Goal: Find specific page/section: Find specific page/section

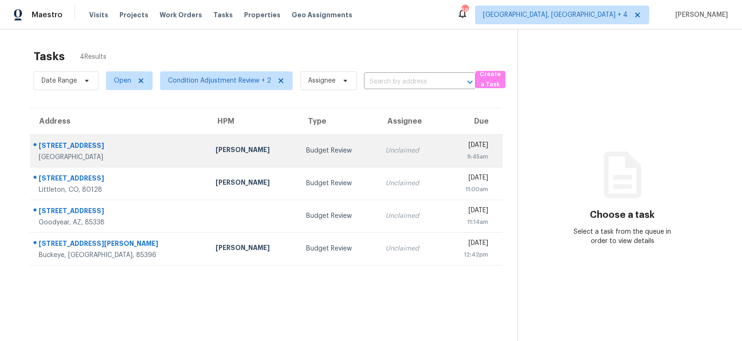
click at [306, 148] on div "Budget Review" at bounding box center [338, 150] width 65 height 9
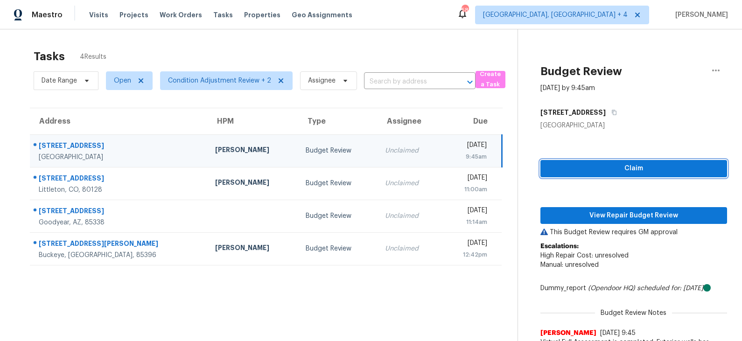
click at [640, 165] on span "Claim" at bounding box center [634, 169] width 172 height 12
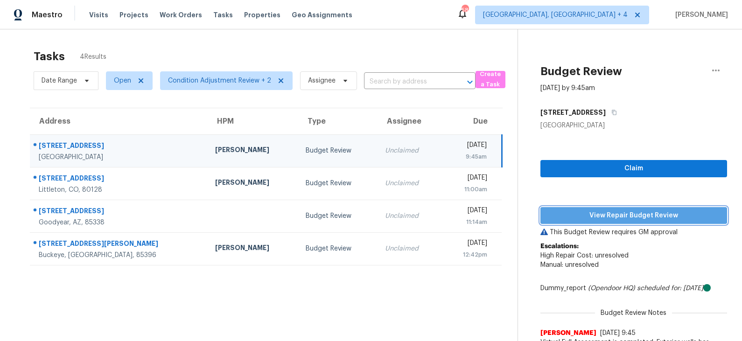
click at [614, 217] on span "View Repair Budget Review" at bounding box center [634, 216] width 172 height 12
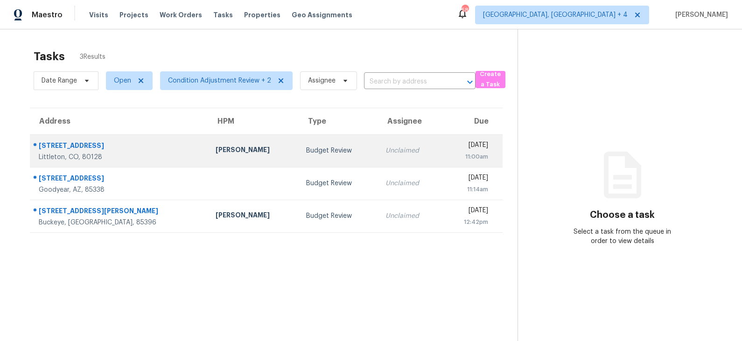
click at [222, 148] on div "Andrew McCuskey" at bounding box center [254, 151] width 76 height 12
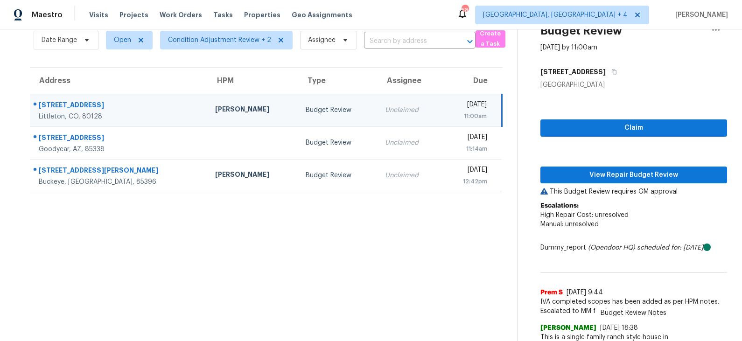
scroll to position [37, 0]
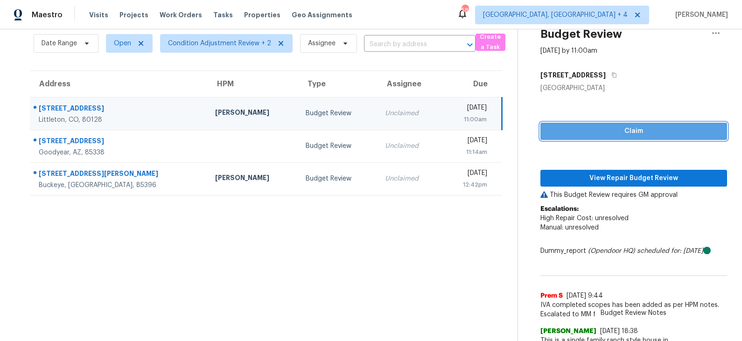
click at [622, 134] on span "Claim" at bounding box center [634, 132] width 172 height 12
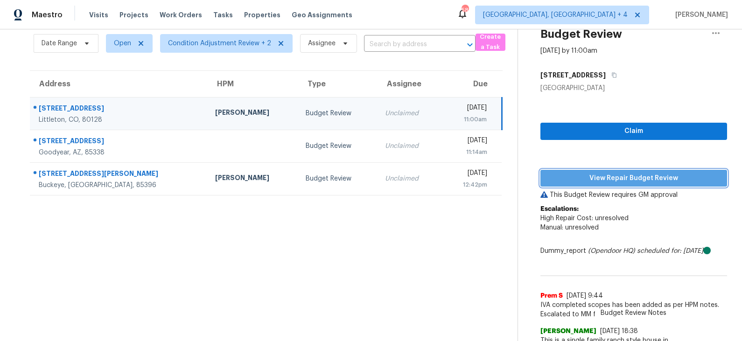
click at [617, 176] on span "View Repair Budget Review" at bounding box center [634, 179] width 172 height 12
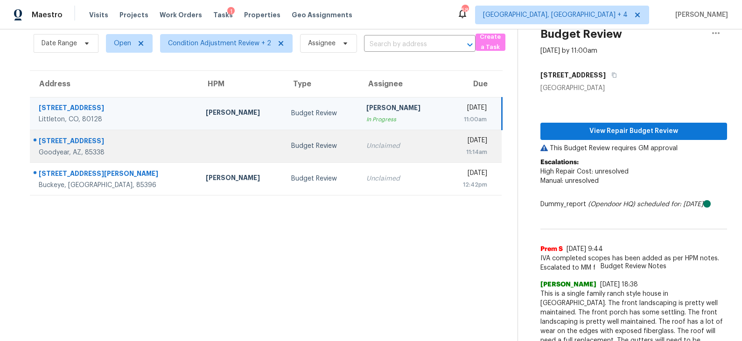
click at [284, 151] on td "Budget Review" at bounding box center [321, 146] width 75 height 33
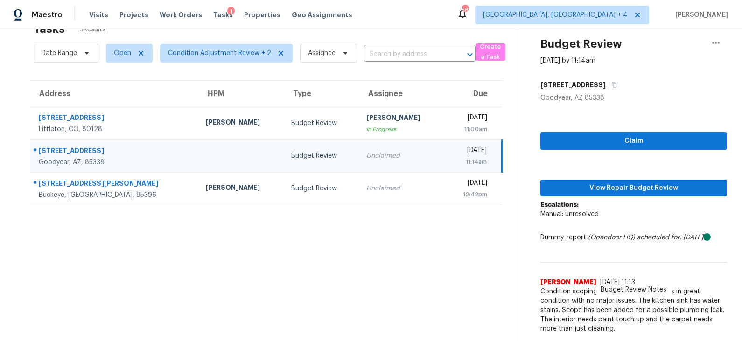
scroll to position [29, 0]
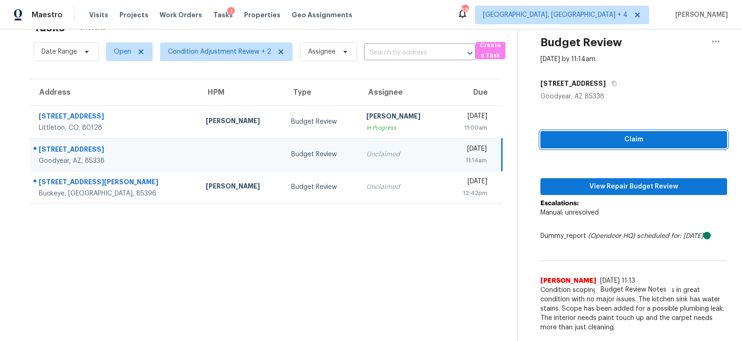
click at [614, 139] on span "Claim" at bounding box center [634, 140] width 172 height 12
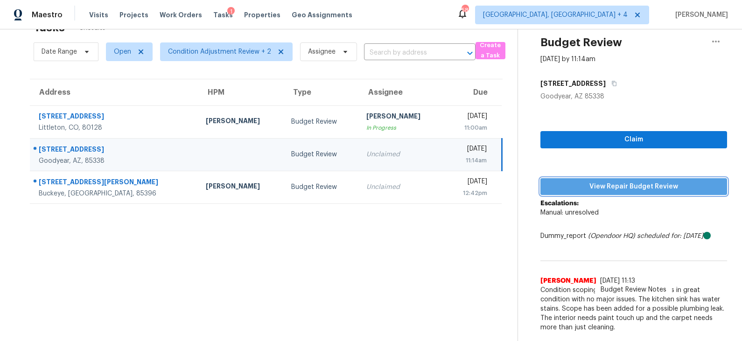
click at [605, 187] on span "View Repair Budget Review" at bounding box center [634, 187] width 172 height 12
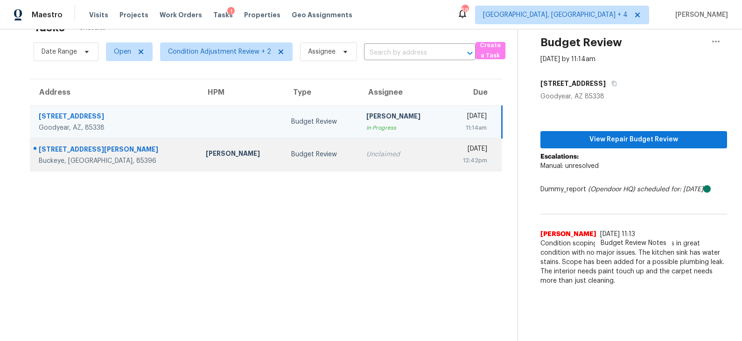
click at [291, 150] on div "Budget Review" at bounding box center [321, 154] width 60 height 9
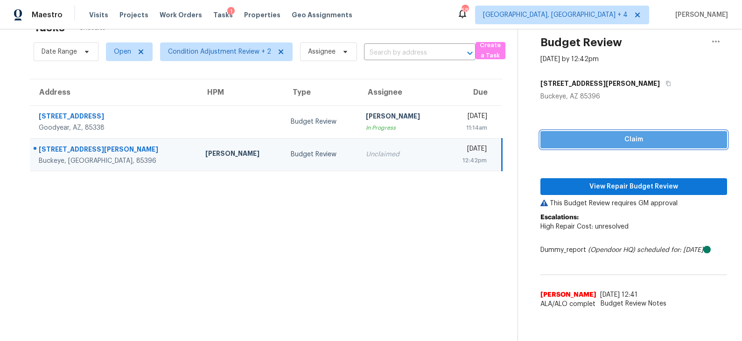
click at [606, 145] on button "Claim" at bounding box center [634, 139] width 187 height 17
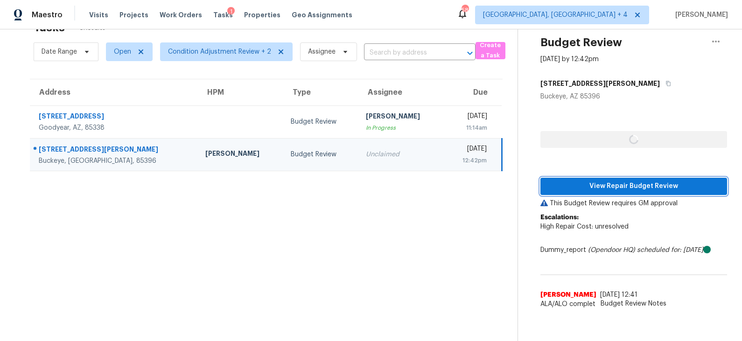
click at [598, 181] on span "View Repair Budget Review" at bounding box center [634, 187] width 172 height 12
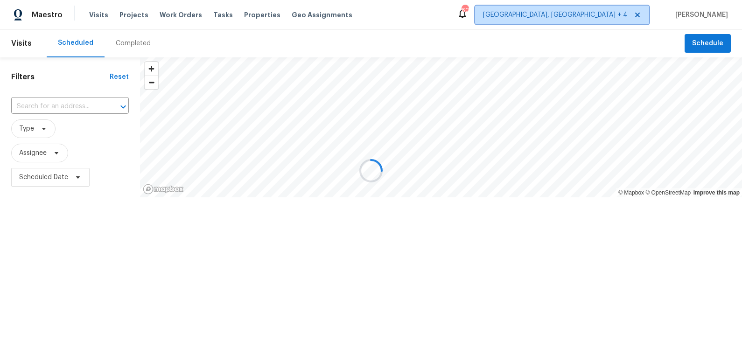
click at [628, 14] on span "Prescott, AZ + 4" at bounding box center [555, 14] width 145 height 9
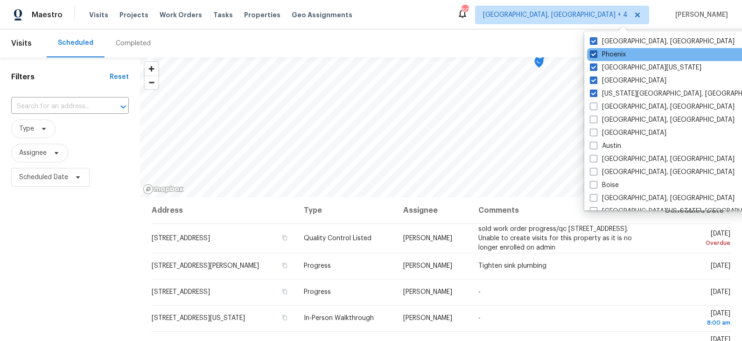
click at [617, 57] on label "Phoenix" at bounding box center [608, 54] width 36 height 9
click at [596, 56] on input "Phoenix" at bounding box center [593, 53] width 6 height 6
checkbox input "false"
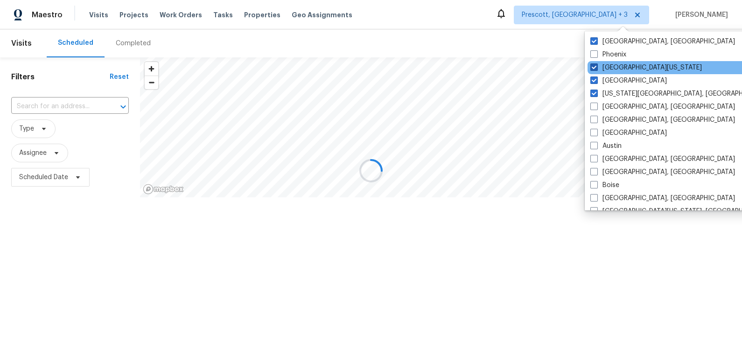
click at [616, 66] on label "Northern Colorado" at bounding box center [647, 67] width 112 height 9
click at [597, 66] on input "Northern Colorado" at bounding box center [594, 66] width 6 height 6
checkbox input "false"
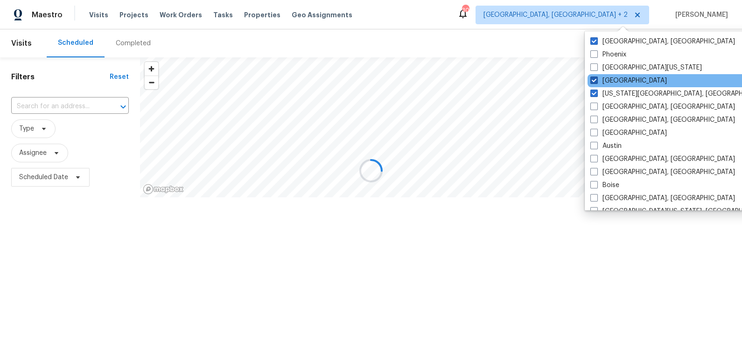
click at [616, 77] on label "Denver" at bounding box center [629, 80] width 77 height 9
click at [597, 77] on input "Denver" at bounding box center [594, 79] width 6 height 6
checkbox input "false"
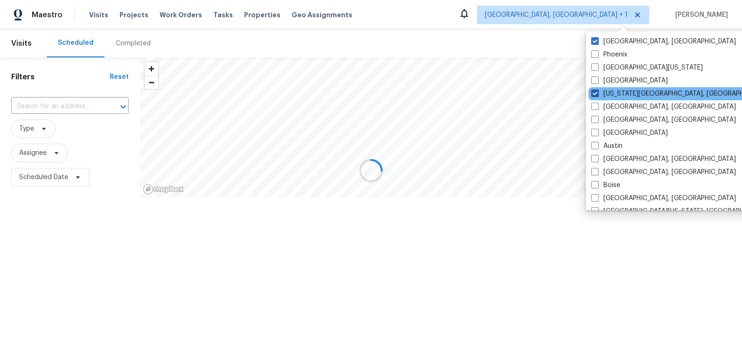
click at [613, 93] on label "Colorado Springs, CO" at bounding box center [681, 93] width 180 height 9
click at [598, 93] on input "Colorado Springs, CO" at bounding box center [594, 92] width 6 height 6
checkbox input "false"
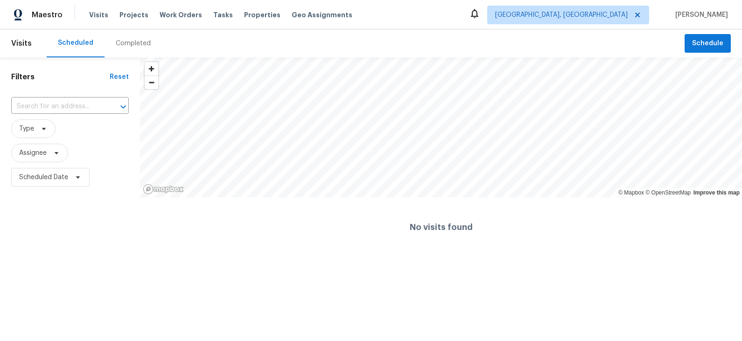
click at [481, 25] on div "Maestro Visits Projects Work Orders Tasks Properties Geo Assignments Prescott, …" at bounding box center [371, 14] width 742 height 29
click at [132, 42] on div "Completed" at bounding box center [133, 43] width 35 height 9
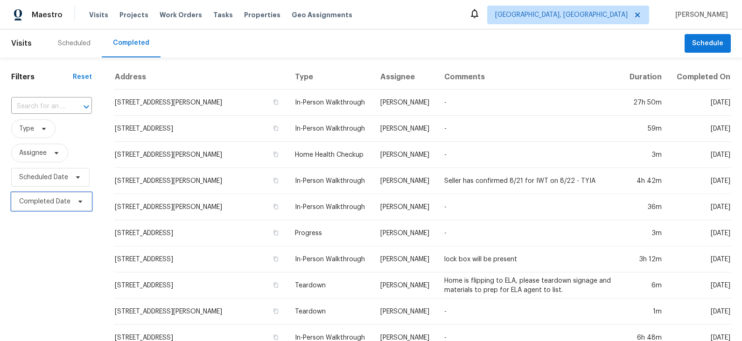
click at [53, 199] on span "Completed Date" at bounding box center [44, 201] width 51 height 9
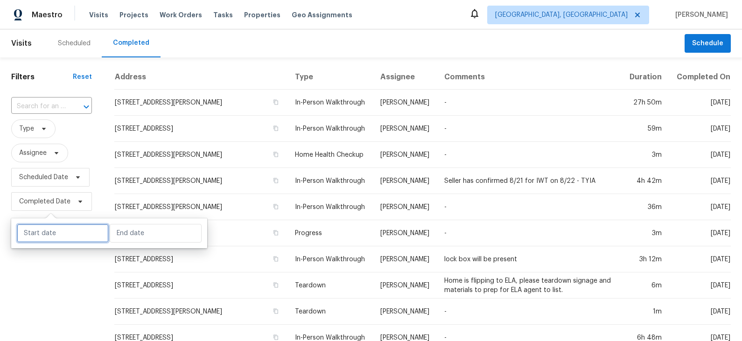
click at [59, 233] on input "text" at bounding box center [63, 233] width 92 height 19
select select "8"
select select "2025"
select select "9"
select select "2025"
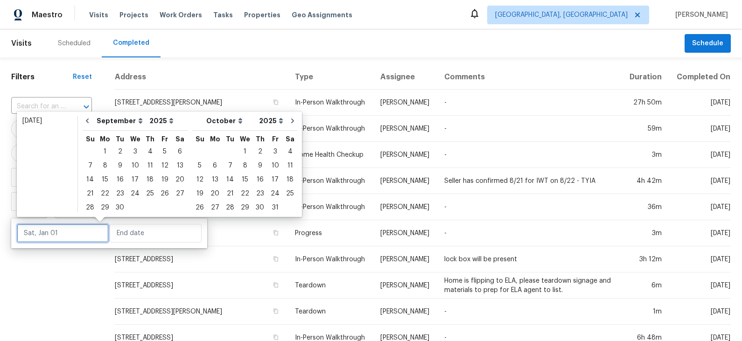
type input "Sun, Sep 07"
click at [167, 124] on select "2005 2006 2007 2008 2009 2010 2011 2012 2013 2014 2015 2016 2017 2018 2019 2020…" at bounding box center [161, 121] width 29 height 14
click at [147, 114] on select "2005 2006 2007 2008 2009 2010 2011 2012 2013 2014 2015 2016 2017 2018 2019 2020…" at bounding box center [161, 121] width 29 height 14
select select "2024"
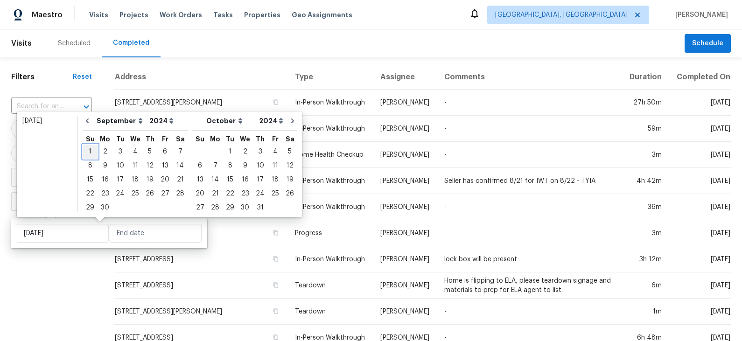
click at [91, 149] on div "1" at bounding box center [90, 151] width 15 height 13
type input "Sun, Sep 01"
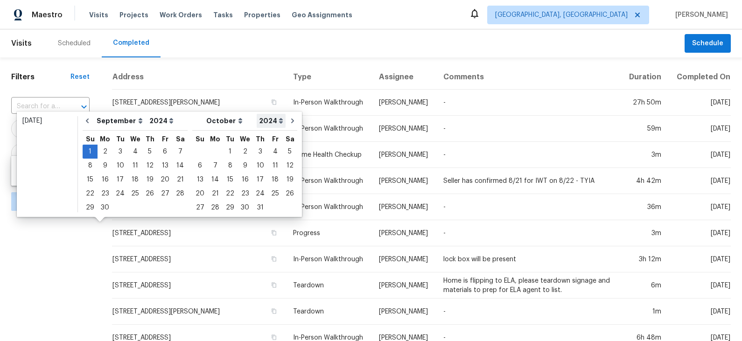
type input "Mon, Sep 02"
type input "Mon, Sep 30"
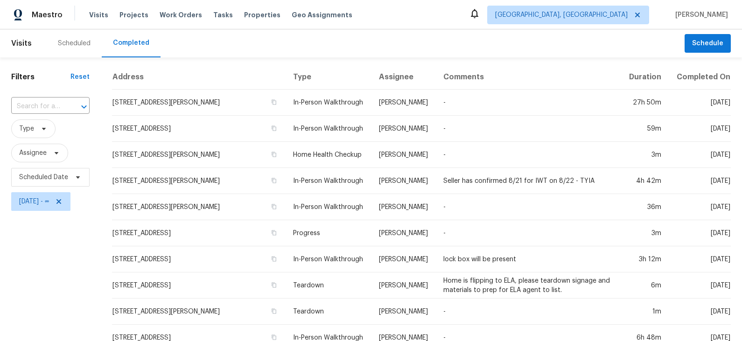
click at [49, 204] on span "Sun, Sep 01 - ∞" at bounding box center [34, 201] width 30 height 9
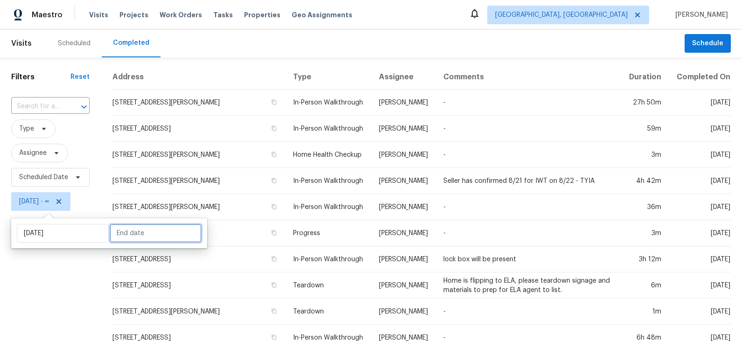
select select "8"
select select "2024"
select select "9"
select select "2024"
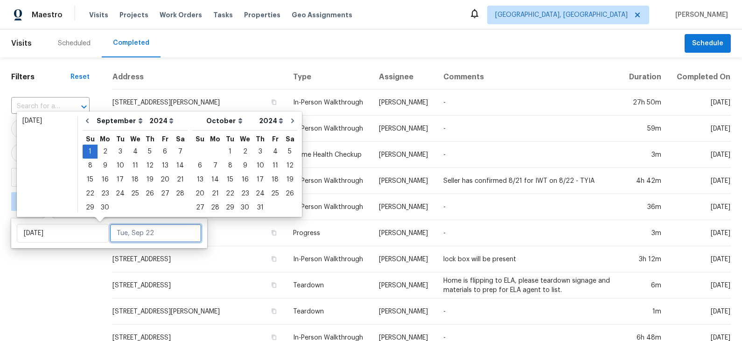
click at [127, 235] on input "text" at bounding box center [156, 233] width 92 height 19
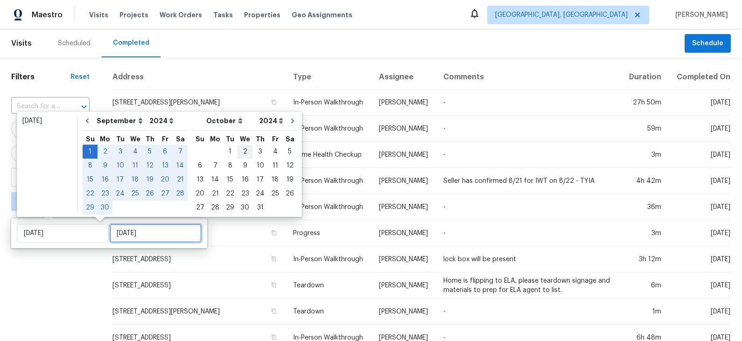
type input "Wed, Oct 02"
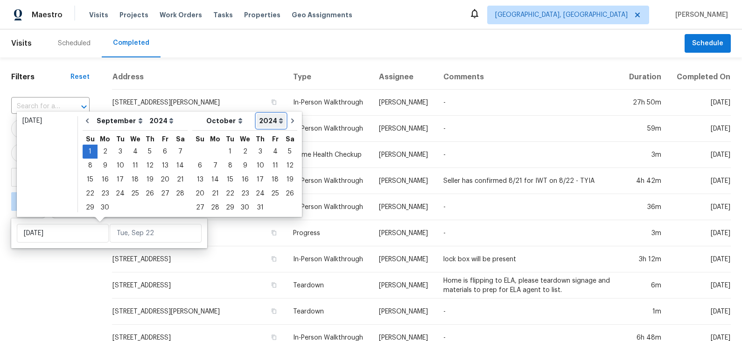
click at [273, 119] on select "2005 2006 2007 2008 2009 2010 2011 2012 2013 2014 2015 2016 2017 2018 2019 2020…" at bounding box center [271, 121] width 29 height 14
select select "2025"
click at [257, 114] on select "2005 2006 2007 2008 2009 2010 2011 2012 2013 2014 2015 2016 2017 2018 2019 2020…" at bounding box center [271, 121] width 29 height 14
select select "2025"
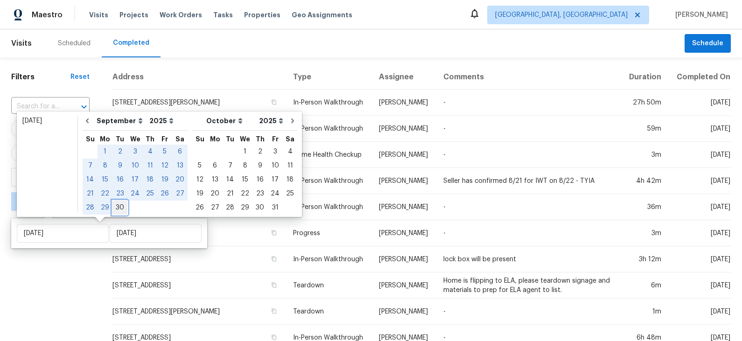
click at [118, 207] on div "30" at bounding box center [120, 207] width 15 height 13
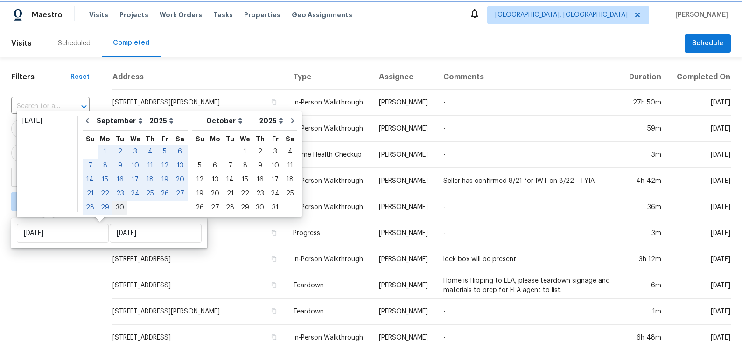
type input "Tue, Sep 30"
select select "2024"
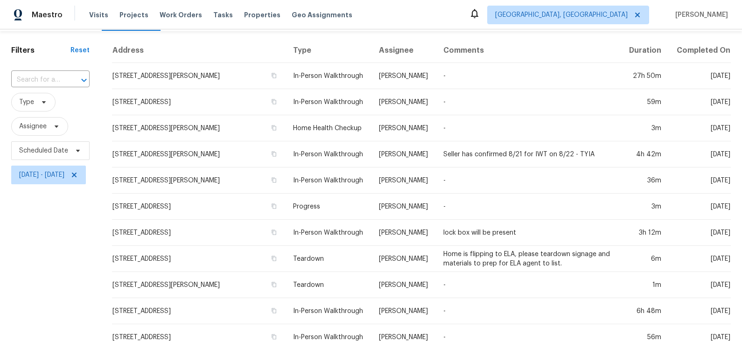
scroll to position [25, 0]
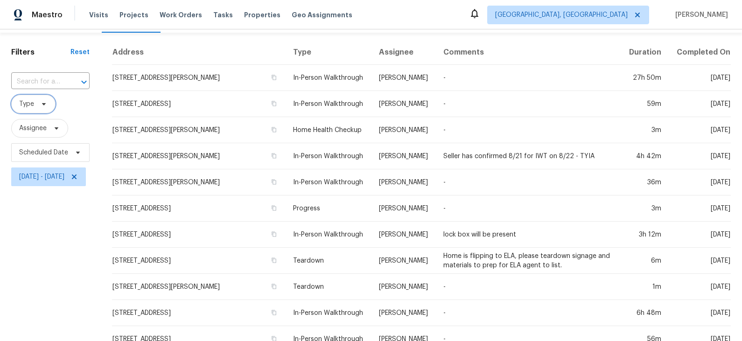
click at [44, 105] on icon at bounding box center [43, 103] width 7 height 7
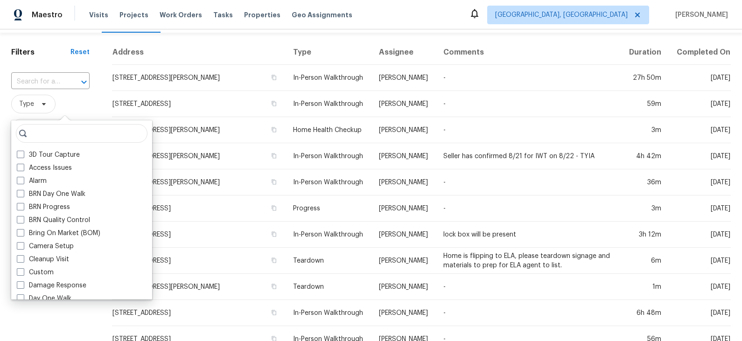
click at [81, 101] on span "Type" at bounding box center [50, 104] width 78 height 19
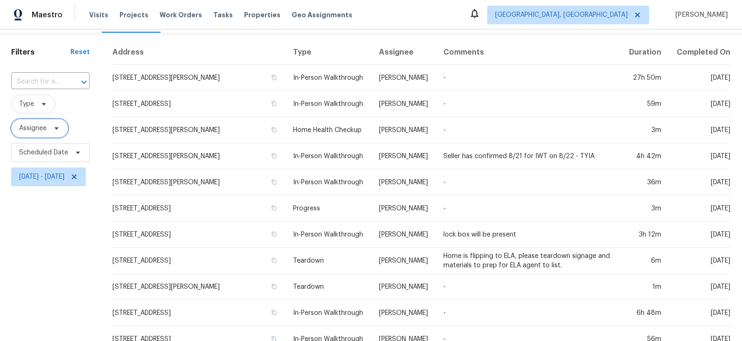
click at [53, 127] on icon at bounding box center [56, 128] width 7 height 7
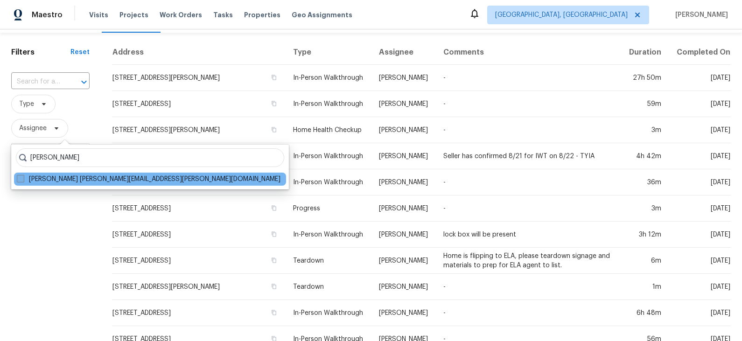
type input "eric scott"
click at [67, 182] on label "Eric Scott eric.scott@opendoor.com" at bounding box center [149, 179] width 264 height 9
click at [23, 181] on input "Eric Scott eric.scott@opendoor.com" at bounding box center [20, 178] width 6 height 6
checkbox input "true"
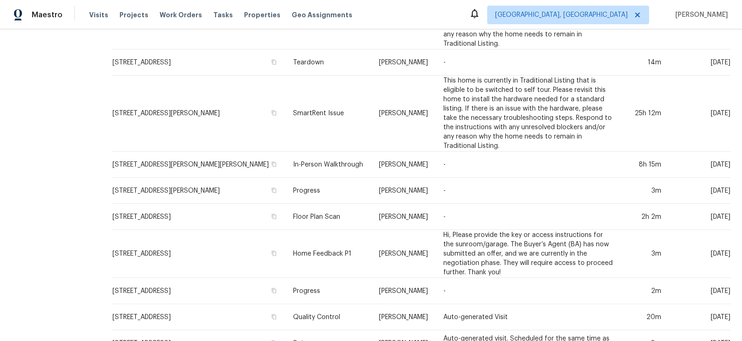
scroll to position [485, 0]
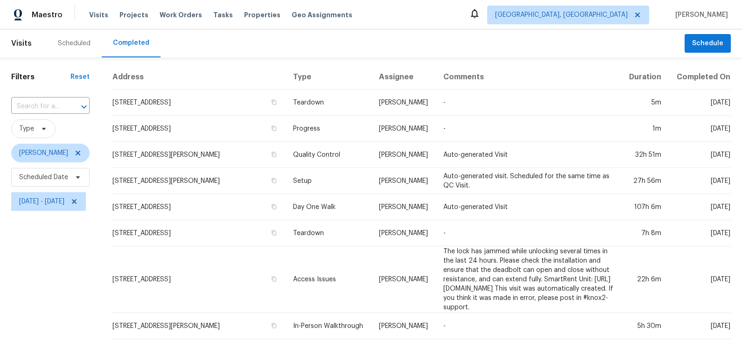
scroll to position [351, 0]
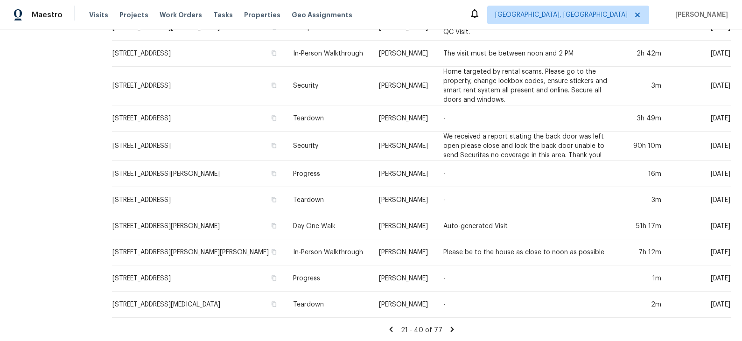
click at [457, 330] on icon at bounding box center [452, 329] width 8 height 8
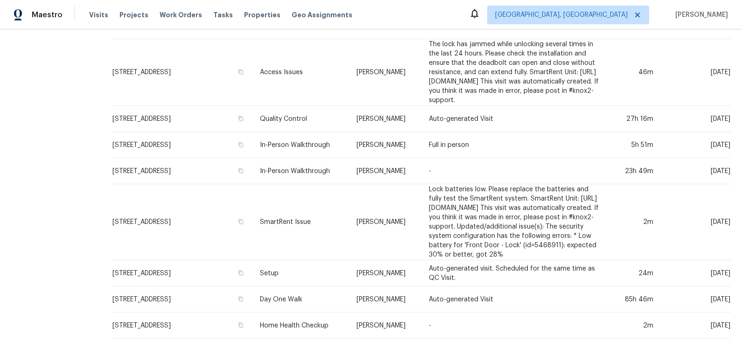
scroll to position [395, 0]
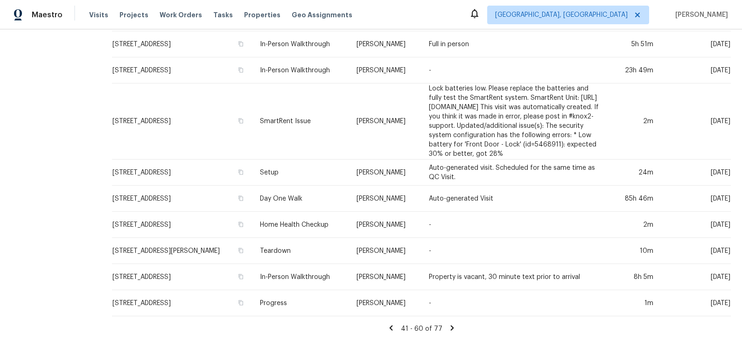
click at [457, 326] on icon at bounding box center [452, 328] width 8 height 8
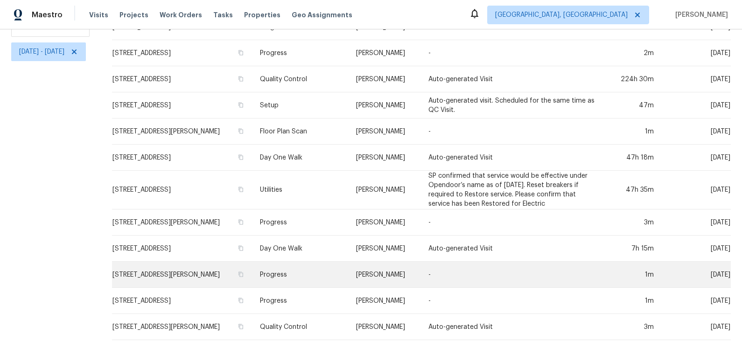
scroll to position [251, 0]
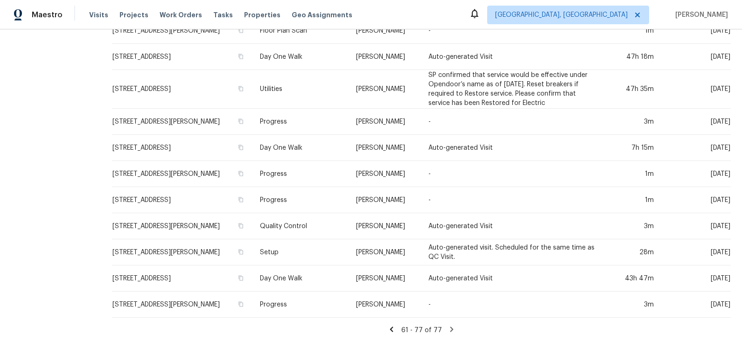
click at [396, 329] on icon at bounding box center [391, 329] width 8 height 8
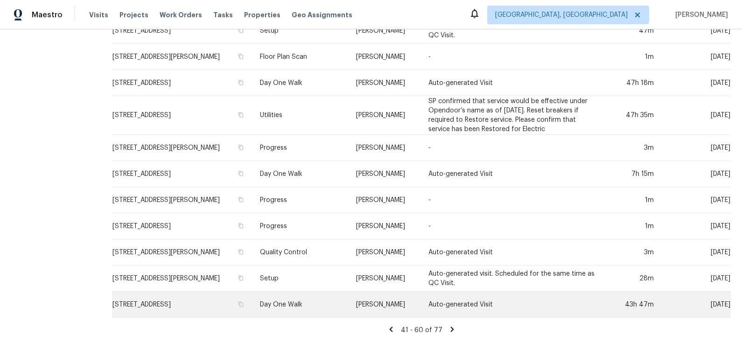
scroll to position [330, 0]
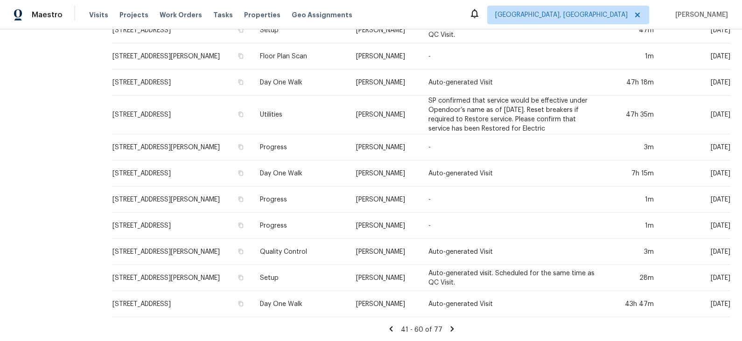
click at [454, 326] on icon at bounding box center [451, 328] width 3 height 5
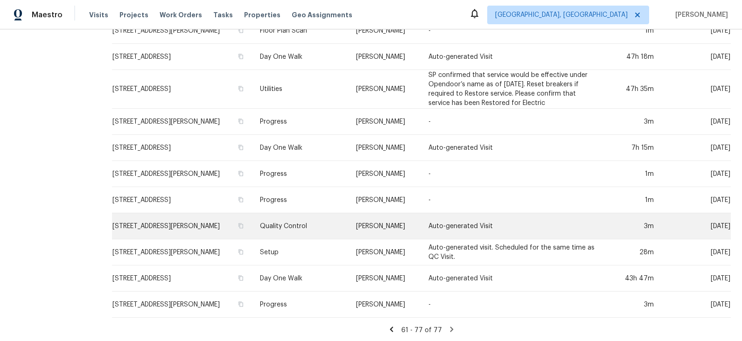
scroll to position [0, 0]
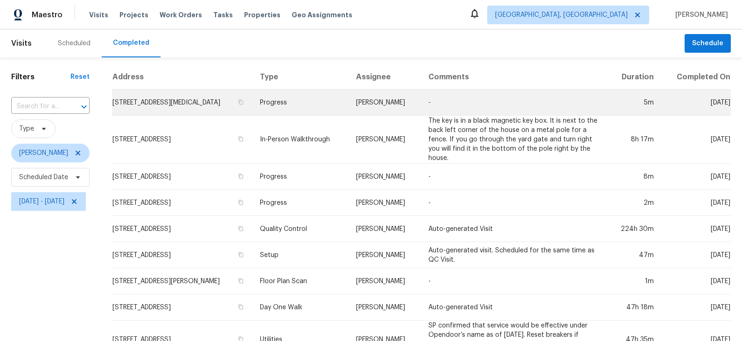
click at [253, 102] on td "4625 N Cinnabar Dr, Prescott Valley, AZ 86314" at bounding box center [182, 103] width 141 height 26
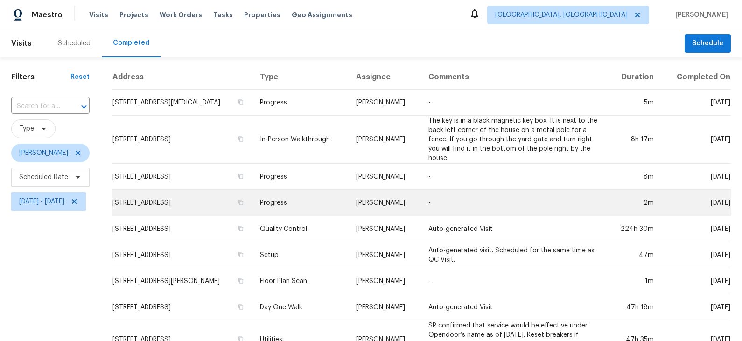
scroll to position [251, 0]
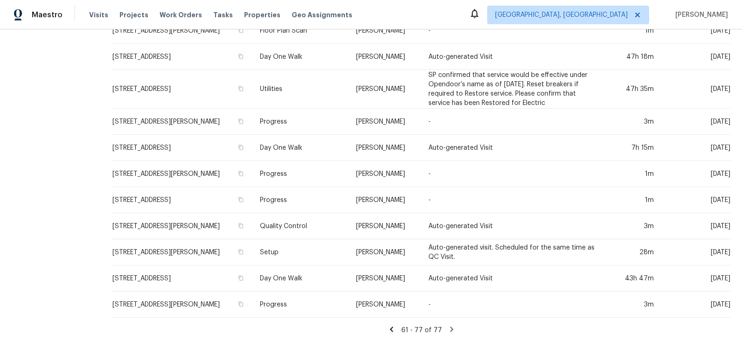
click at [393, 329] on icon at bounding box center [391, 329] width 3 height 5
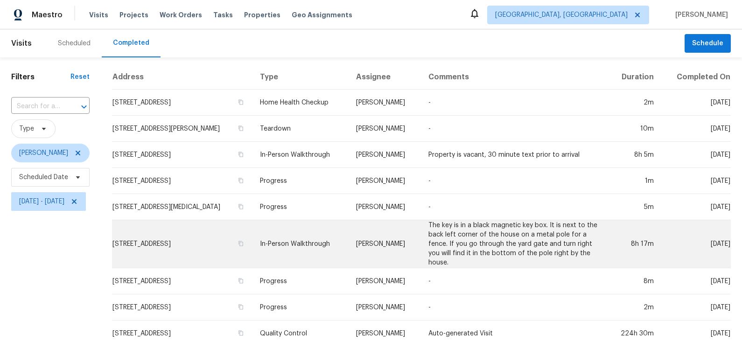
scroll to position [330, 0]
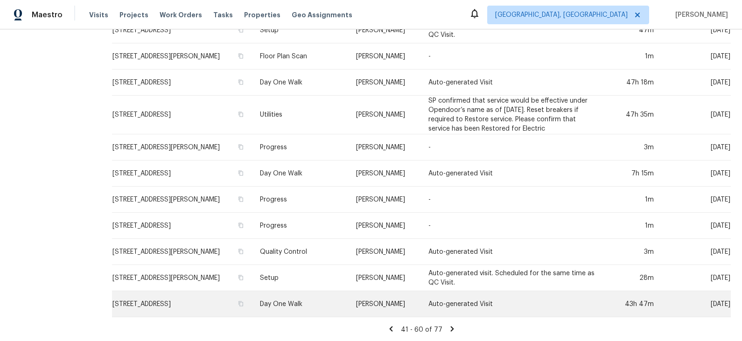
click at [487, 303] on td "Auto-generated Visit" at bounding box center [514, 304] width 186 height 26
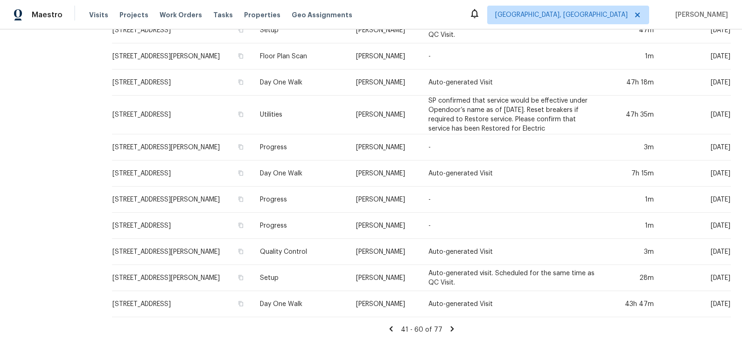
click at [454, 328] on icon at bounding box center [451, 328] width 3 height 5
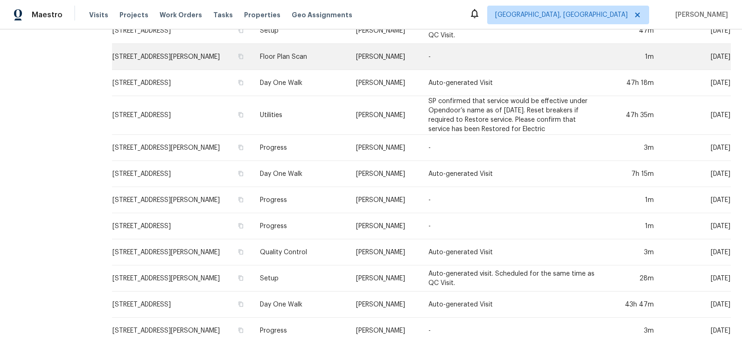
scroll to position [251, 0]
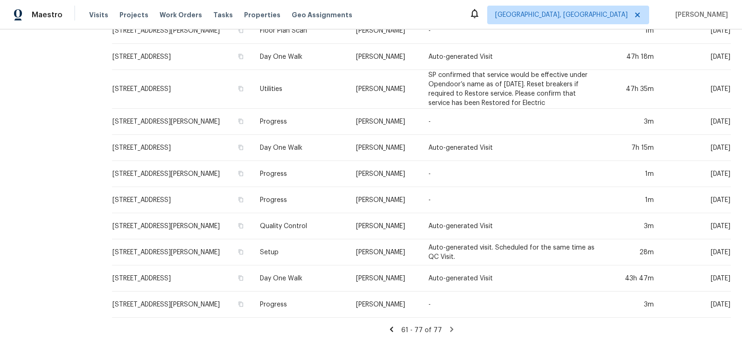
click at [393, 329] on icon at bounding box center [391, 329] width 3 height 5
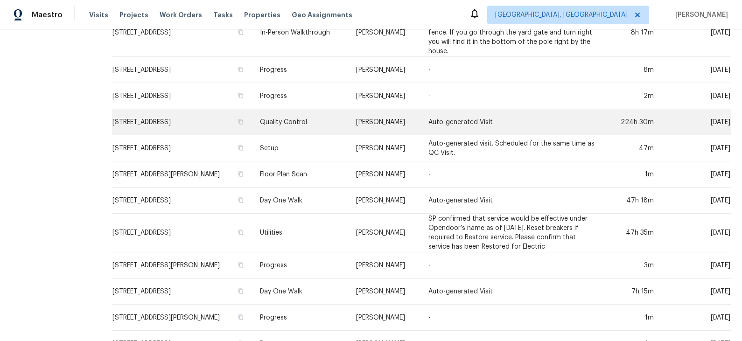
scroll to position [330, 0]
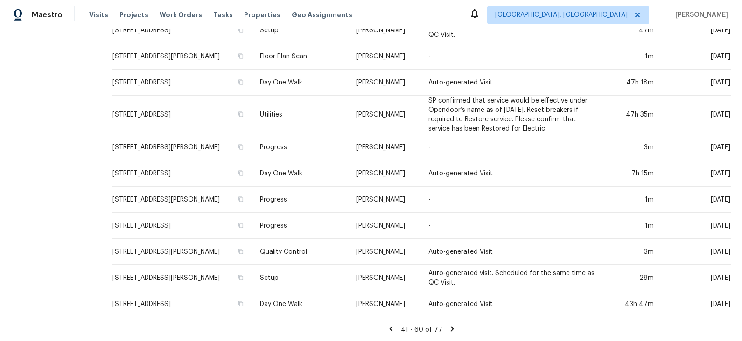
click at [393, 327] on icon at bounding box center [390, 328] width 3 height 5
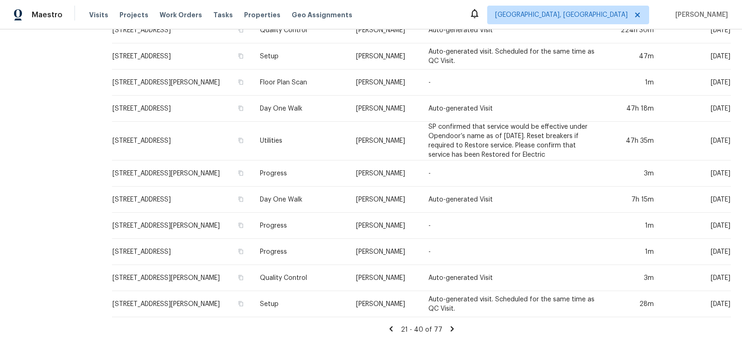
click at [395, 328] on icon at bounding box center [391, 329] width 8 height 8
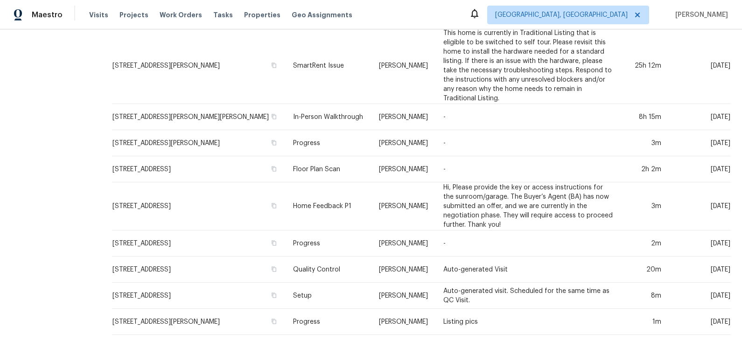
scroll to position [485, 0]
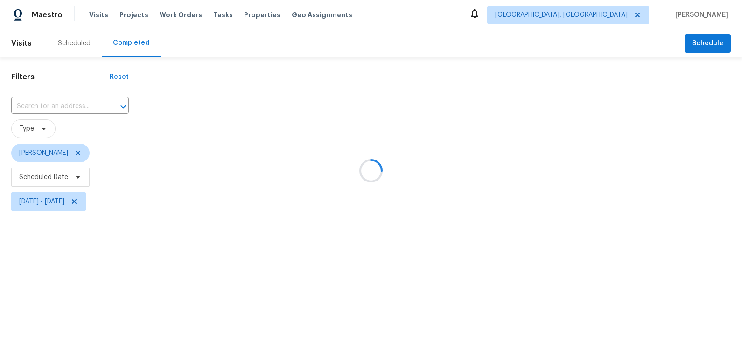
scroll to position [0, 0]
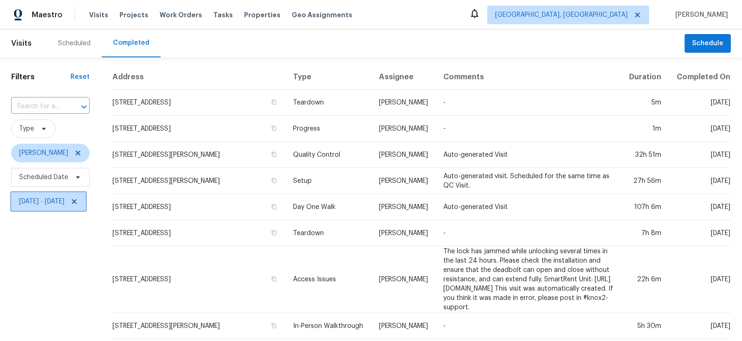
click at [64, 201] on span "Sun, Sep 01 - Tue, Sep 30" at bounding box center [41, 201] width 45 height 9
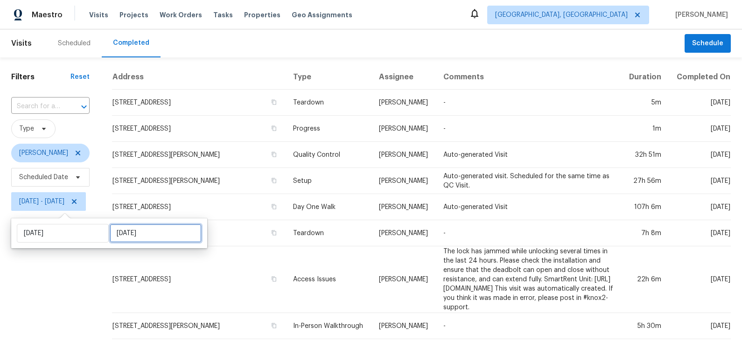
click at [127, 232] on input "Tue, Sep 30" at bounding box center [156, 233] width 92 height 19
select select "8"
select select "2024"
select select "9"
select select "2024"
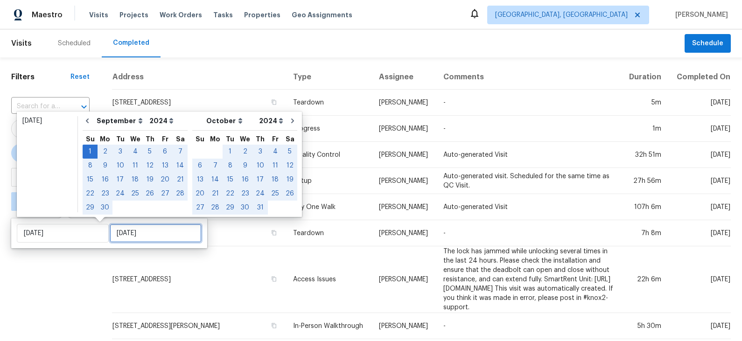
type input "Tue, Sep 30"
click at [289, 122] on icon "Go to next month" at bounding box center [292, 120] width 7 height 7
select select "9"
select select "10"
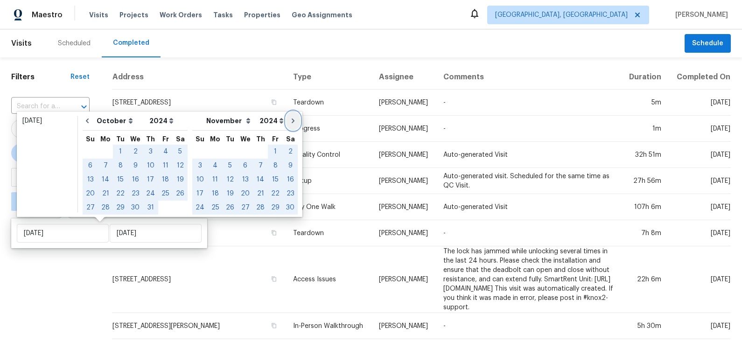
click at [289, 122] on icon "Go to next month" at bounding box center [292, 120] width 7 height 7
select select "10"
select select "11"
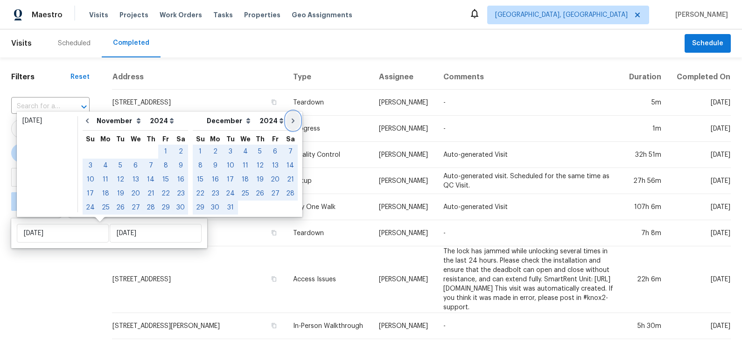
click at [289, 122] on icon "Go to next month" at bounding box center [292, 120] width 7 height 7
select select "11"
select select "0"
select select "2025"
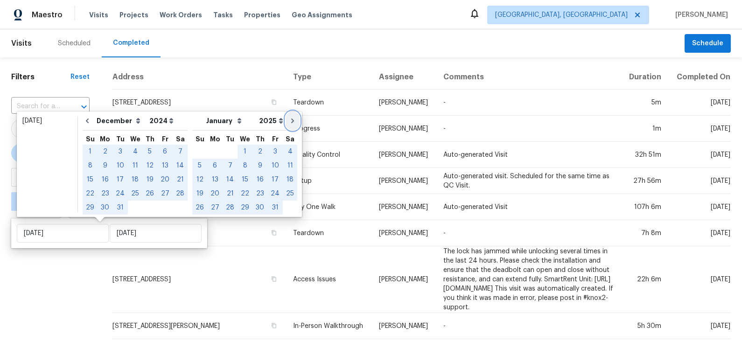
click at [289, 122] on icon "Go to next month" at bounding box center [292, 120] width 7 height 7
select select "0"
select select "2025"
select select "1"
click at [292, 122] on icon "Go to next month" at bounding box center [293, 121] width 3 height 5
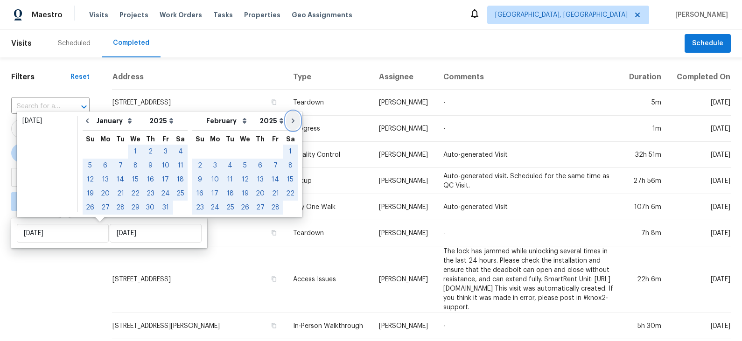
select select "1"
select select "2"
click at [286, 136] on abbr "Sa" at bounding box center [290, 139] width 9 height 7
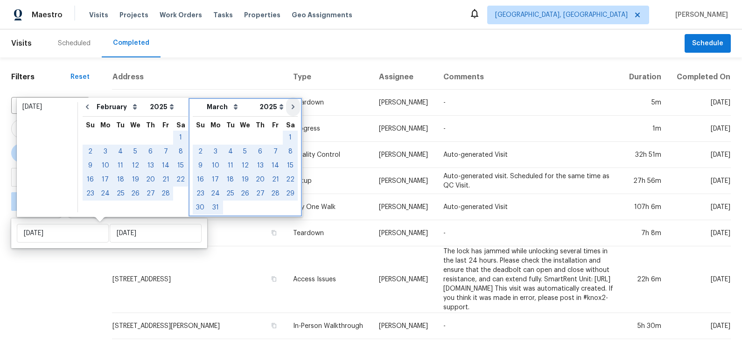
click at [286, 122] on abbr "Sa" at bounding box center [290, 125] width 9 height 7
click at [289, 110] on icon "Go to next month" at bounding box center [292, 106] width 7 height 7
select select "2"
select select "3"
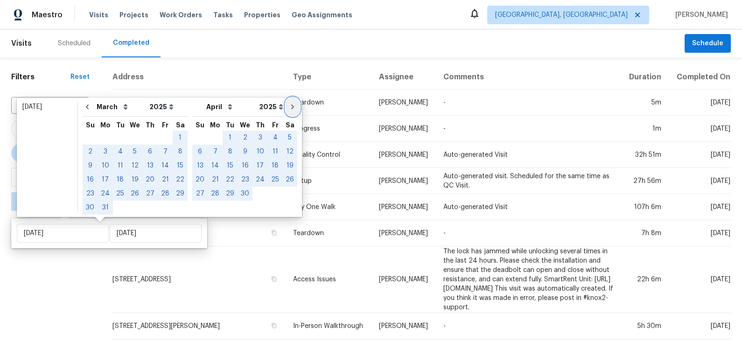
click at [289, 110] on icon "Go to next month" at bounding box center [292, 106] width 7 height 7
select select "3"
select select "4"
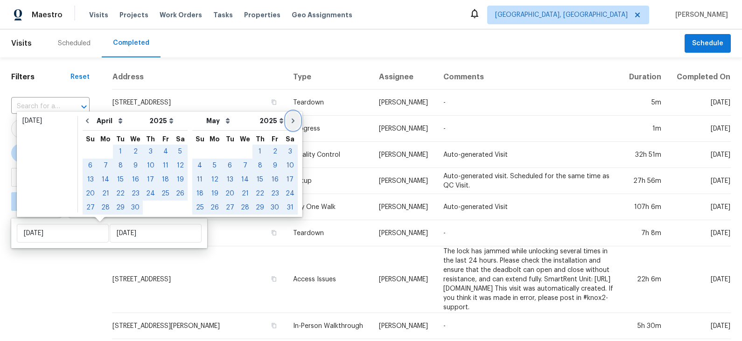
click at [289, 119] on icon "Go to next month" at bounding box center [292, 120] width 7 height 7
select select "4"
select select "5"
click at [289, 119] on icon "Go to next month" at bounding box center [292, 120] width 7 height 7
select select "5"
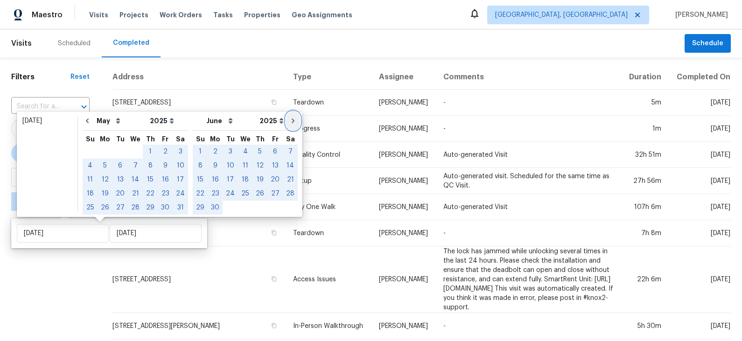
select select "6"
click at [289, 119] on icon "Go to next month" at bounding box center [292, 120] width 7 height 7
select select "6"
select select "7"
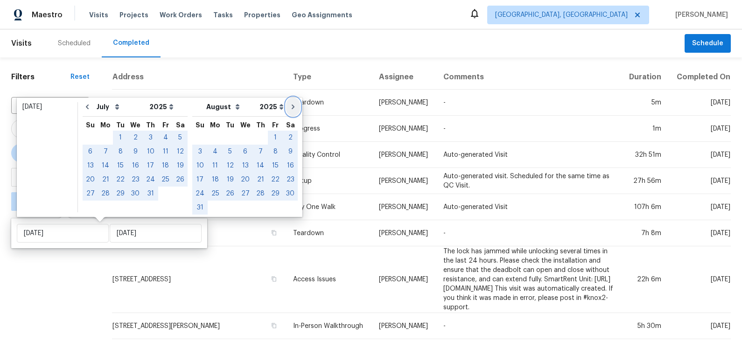
click at [289, 107] on icon "Go to next month" at bounding box center [292, 106] width 7 height 7
select select "7"
select select "8"
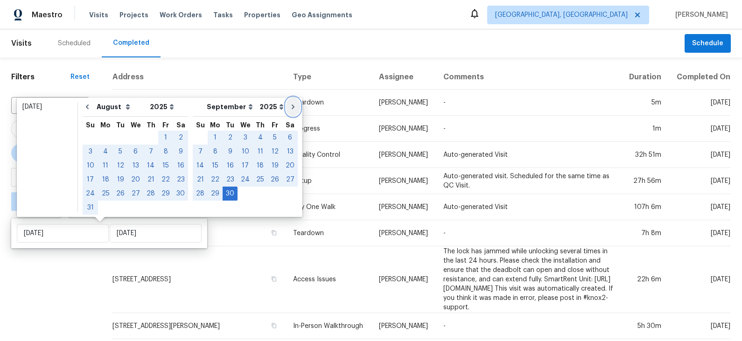
click at [292, 106] on icon "Go to next month" at bounding box center [293, 107] width 3 height 5
select select "8"
select select "9"
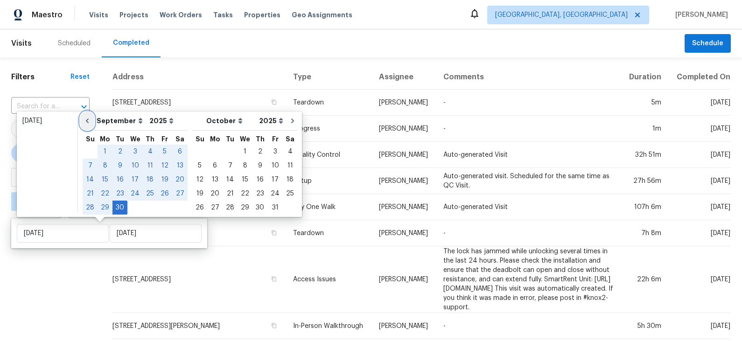
click at [88, 123] on icon "Go to previous month" at bounding box center [87, 121] width 3 height 5
select select "7"
select select "8"
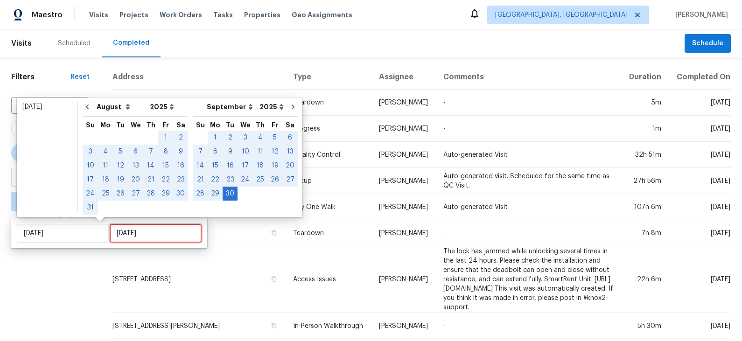
click at [143, 233] on input "Tue, Sep 30" at bounding box center [156, 233] width 92 height 19
type input "Tue, Sep 30"
click at [87, 108] on icon "Go to previous month" at bounding box center [87, 107] width 3 height 5
select select "6"
select select "7"
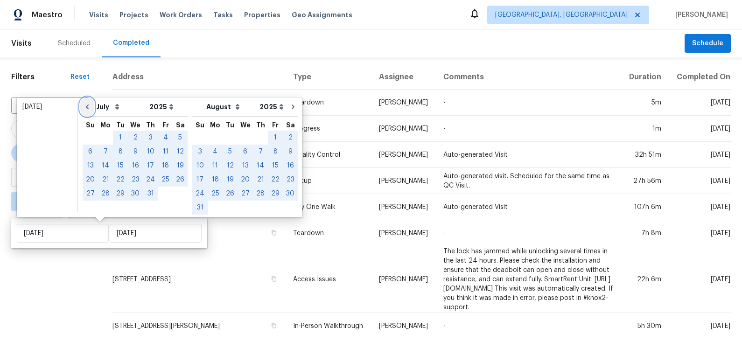
click at [87, 108] on icon "Go to previous month" at bounding box center [87, 107] width 3 height 5
select select "5"
select select "6"
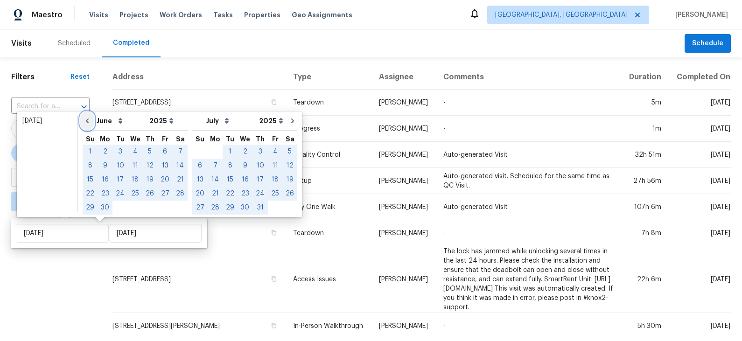
click at [88, 120] on icon "Go to previous month" at bounding box center [87, 120] width 7 height 7
select select "4"
select select "5"
click at [88, 120] on icon "Go to previous month" at bounding box center [87, 120] width 7 height 7
select select "3"
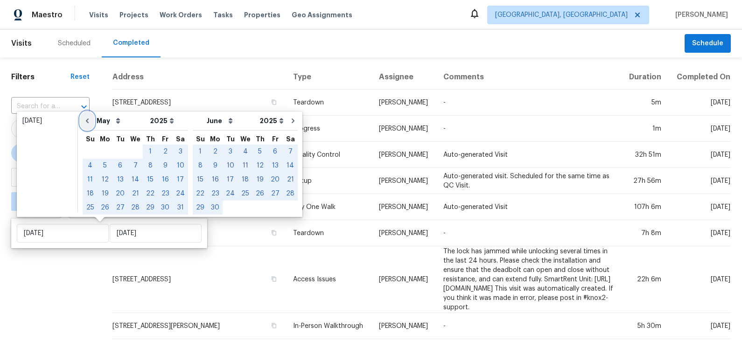
select select "4"
click at [88, 120] on icon "Go to previous month" at bounding box center [87, 120] width 7 height 7
select select "2"
select select "3"
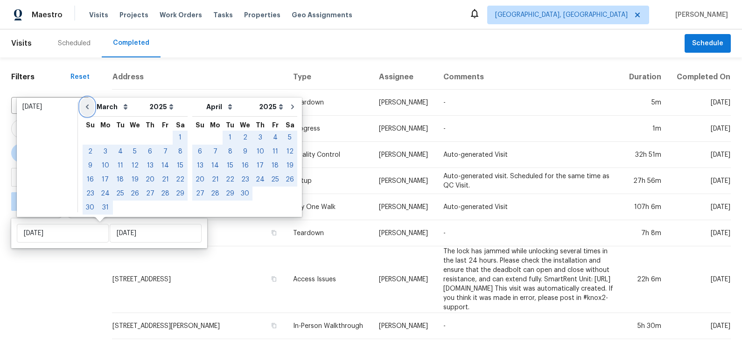
click at [88, 107] on icon "Go to previous month" at bounding box center [87, 106] width 7 height 7
select select "1"
select select "2"
click at [89, 108] on icon "Go to previous month" at bounding box center [87, 106] width 7 height 7
select select "0"
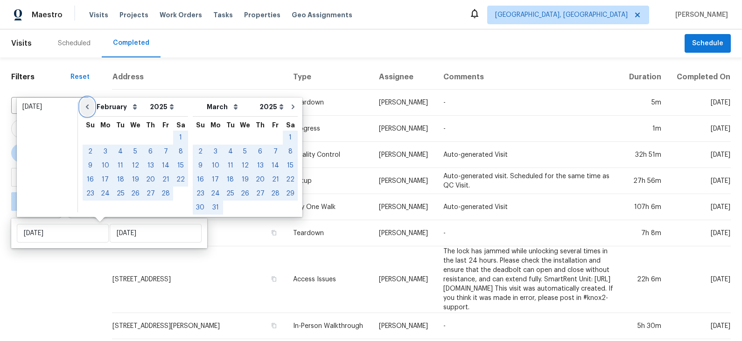
select select "1"
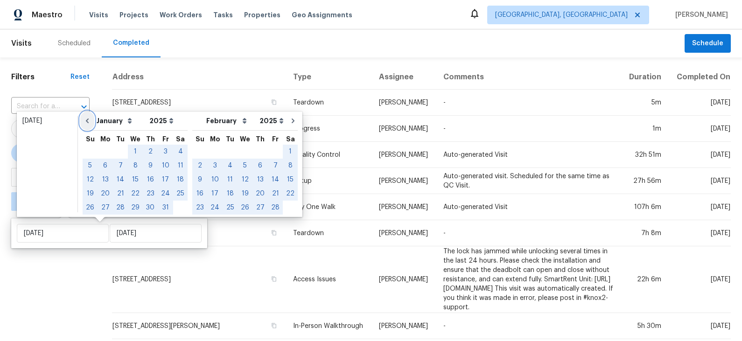
click at [88, 119] on icon "Go to previous month" at bounding box center [87, 121] width 3 height 5
select select "11"
select select "2024"
select select "0"
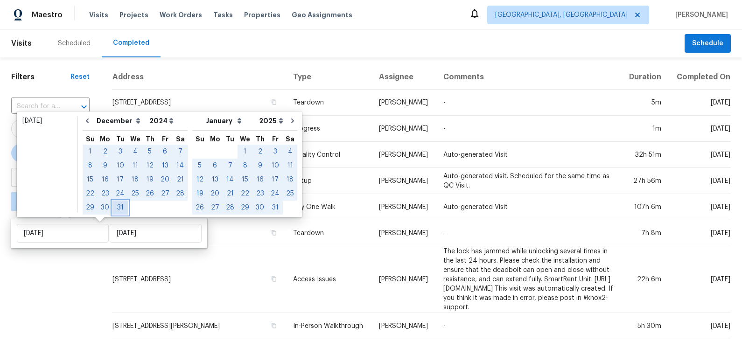
click at [118, 207] on div "31" at bounding box center [120, 207] width 15 height 13
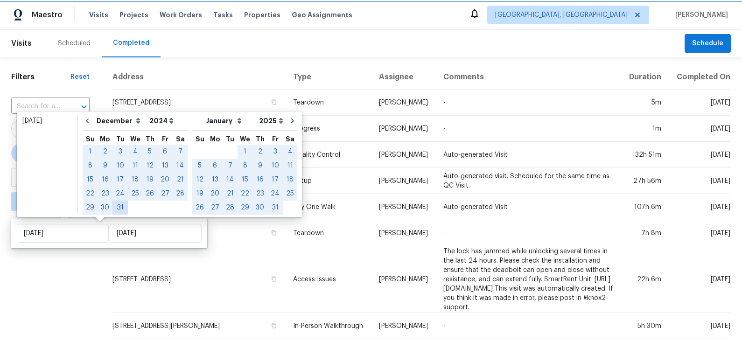
type input "Tue, Dec 31"
select select "8"
select select "9"
select select "2024"
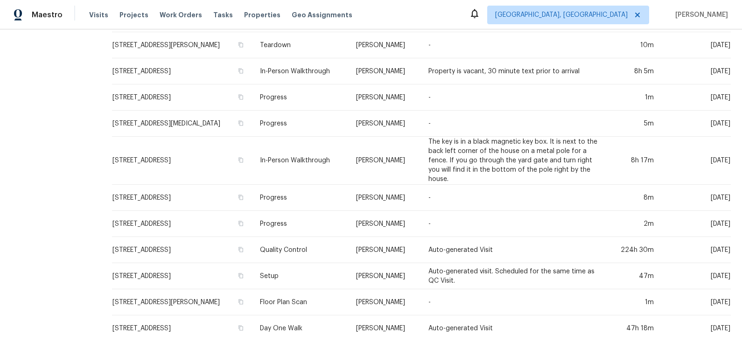
scroll to position [407, 0]
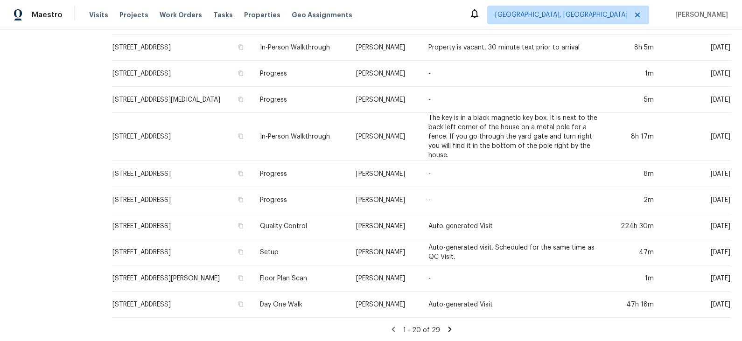
click at [451, 329] on icon at bounding box center [449, 329] width 3 height 5
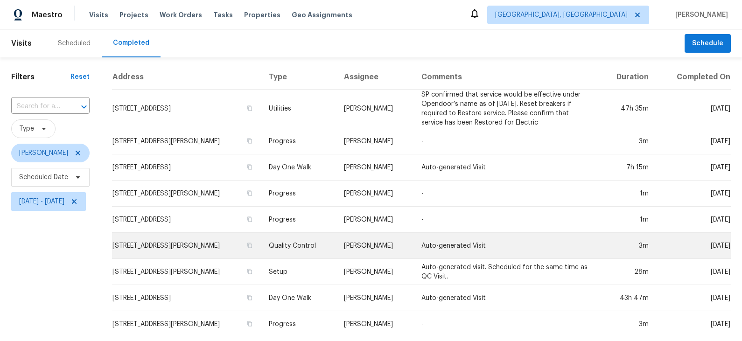
scroll to position [20, 0]
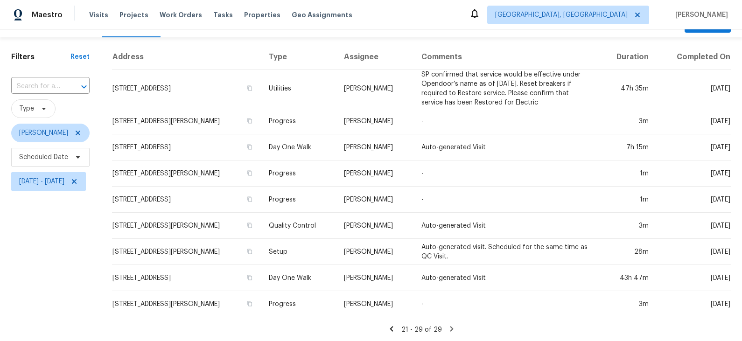
click at [393, 330] on icon at bounding box center [391, 328] width 3 height 5
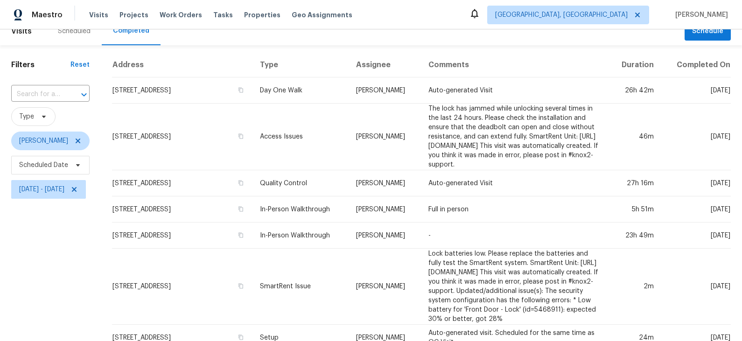
scroll to position [0, 0]
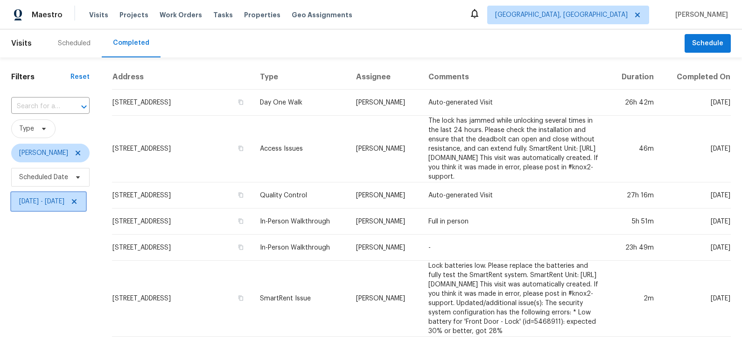
click at [64, 201] on span "Sun, Sep 01 - Tue, Dec 31" at bounding box center [41, 201] width 45 height 9
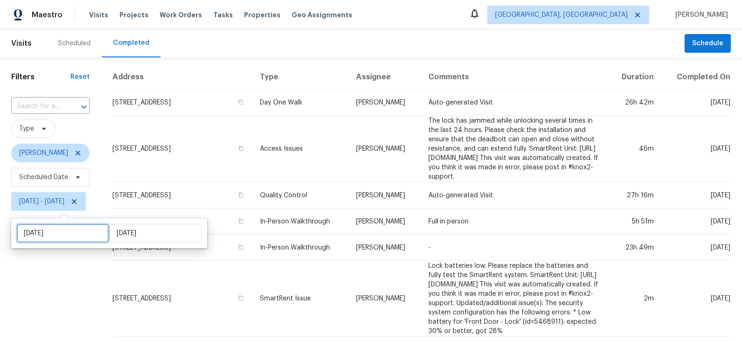
click at [54, 233] on input "Sun, Sep 01" at bounding box center [63, 233] width 92 height 19
select select "8"
select select "2024"
select select "9"
select select "2024"
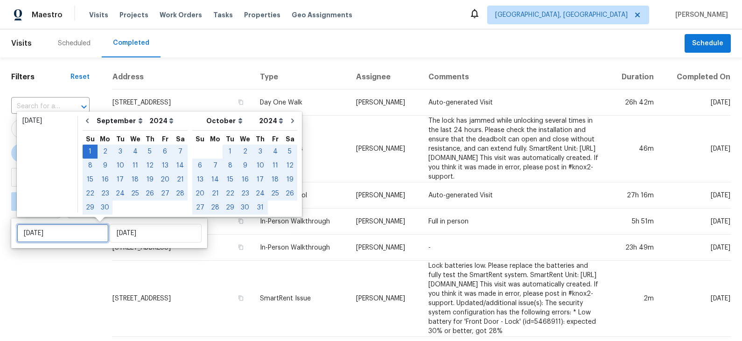
type input "Sun, Sep 01"
click at [289, 120] on icon "Go to next month" at bounding box center [292, 120] width 7 height 7
select select "9"
select select "10"
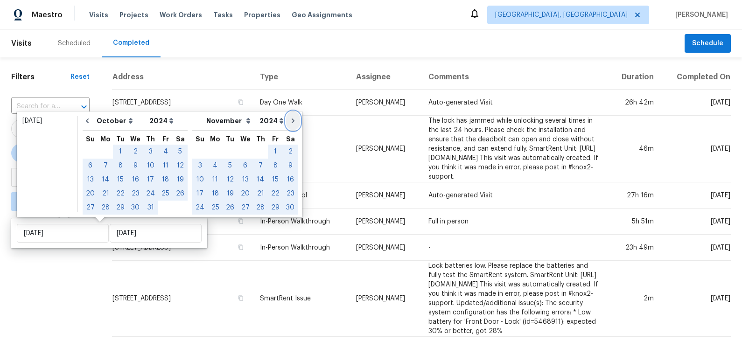
click at [289, 120] on icon "Go to next month" at bounding box center [292, 120] width 7 height 7
select select "10"
select select "11"
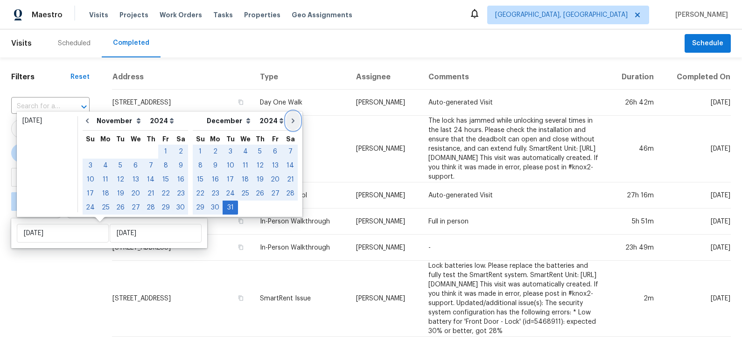
click at [289, 120] on icon "Go to next month" at bounding box center [292, 120] width 7 height 7
select select "11"
select select "0"
select select "2025"
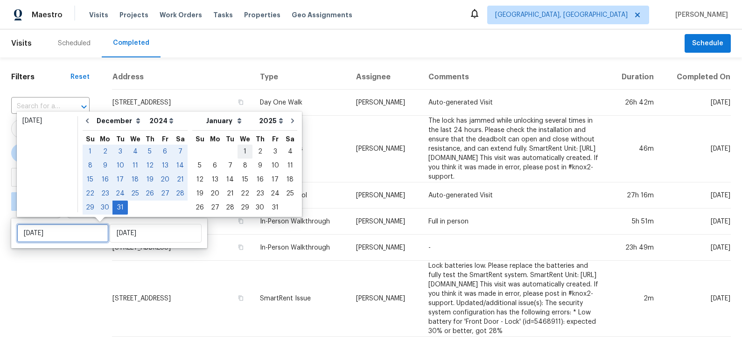
type input "Wed, Jan 01"
click at [241, 150] on div "1" at bounding box center [245, 151] width 15 height 13
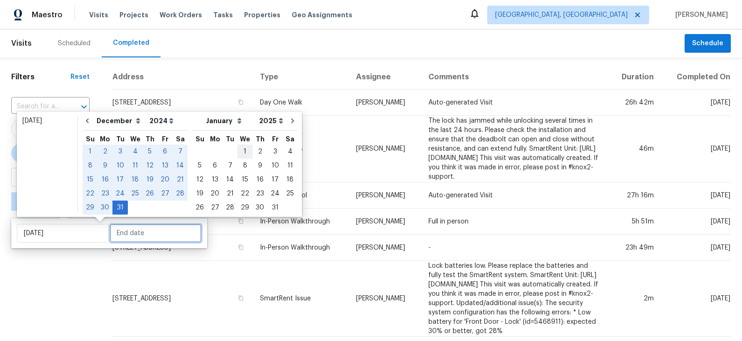
type input "Wed, Jan 01"
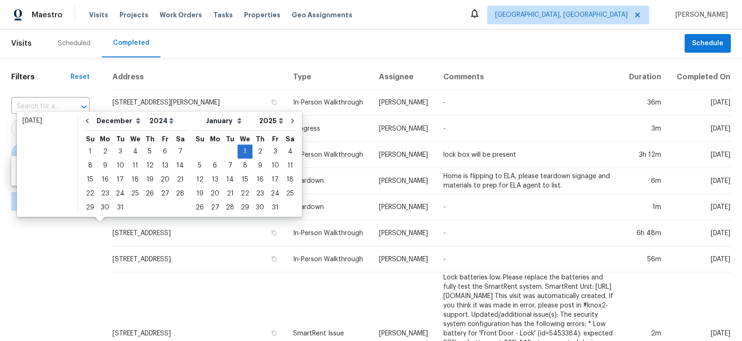
type input "Tue, Dec 31"
type input "Sat, Dec 28"
type input "Wed, Jan 01"
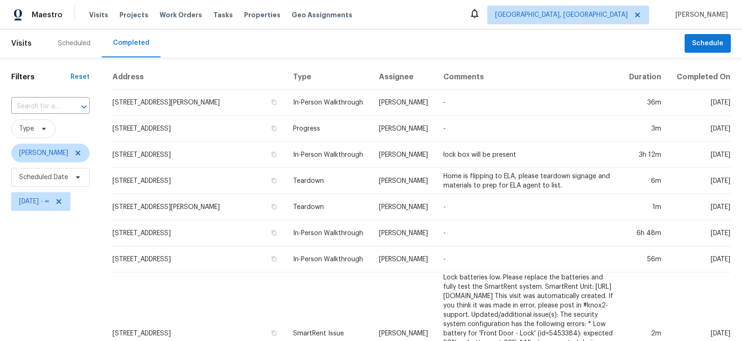
click at [49, 200] on span "Wed, Jan 01 - ∞" at bounding box center [34, 201] width 30 height 9
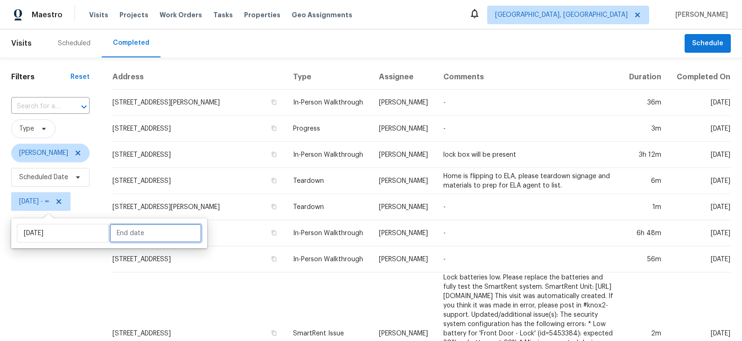
select select "2025"
select select "1"
select select "2025"
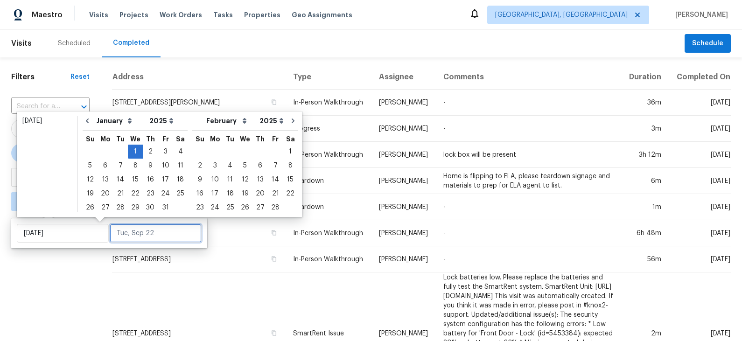
click at [145, 235] on input "text" at bounding box center [156, 233] width 92 height 19
type input "Mon, Feb 03"
click at [289, 121] on icon "Go to next month" at bounding box center [292, 120] width 7 height 7
select select "1"
select select "2"
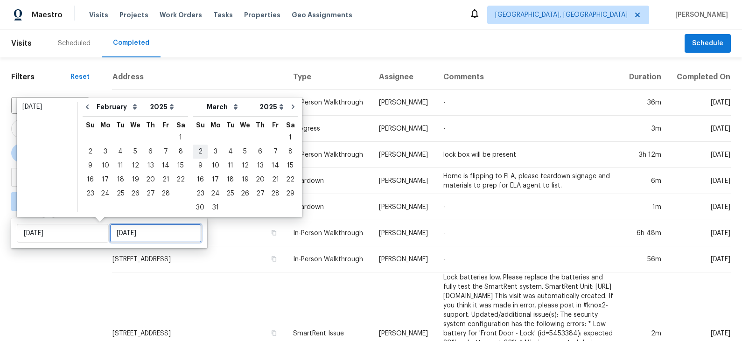
type input "Sun, Mar 02"
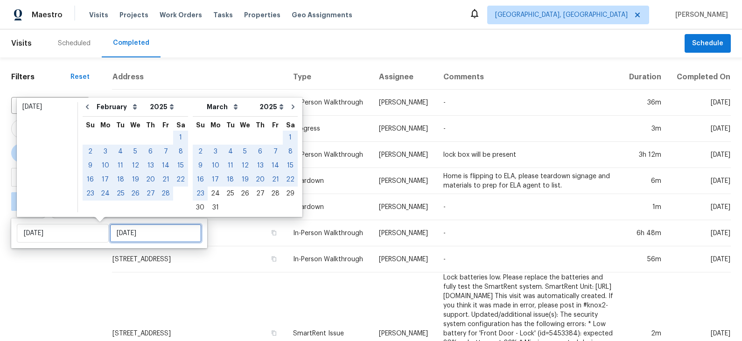
type input "Tue, Mar 25"
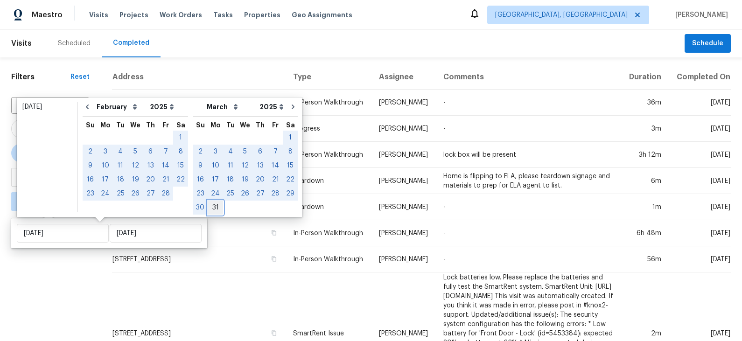
click at [209, 208] on div "31" at bounding box center [215, 207] width 15 height 13
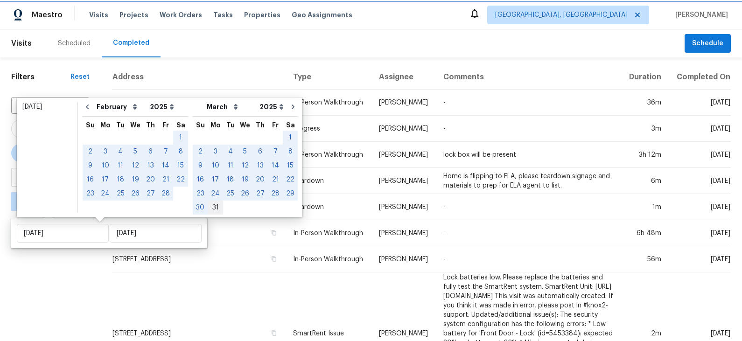
type input "Mon, Mar 31"
select select "0"
select select "1"
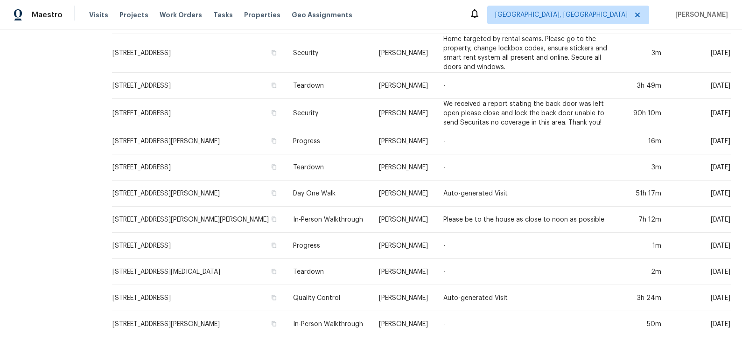
scroll to position [351, 0]
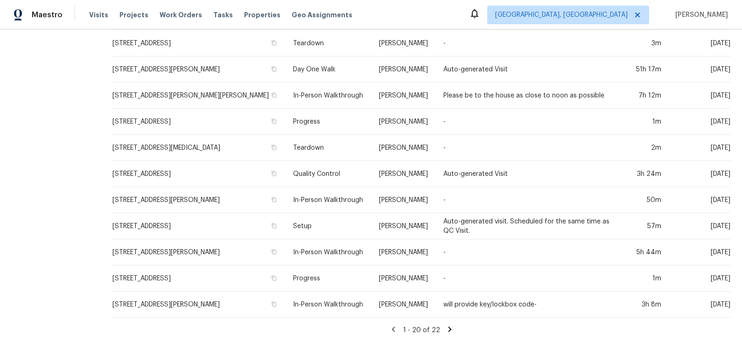
click at [451, 328] on icon at bounding box center [449, 329] width 3 height 5
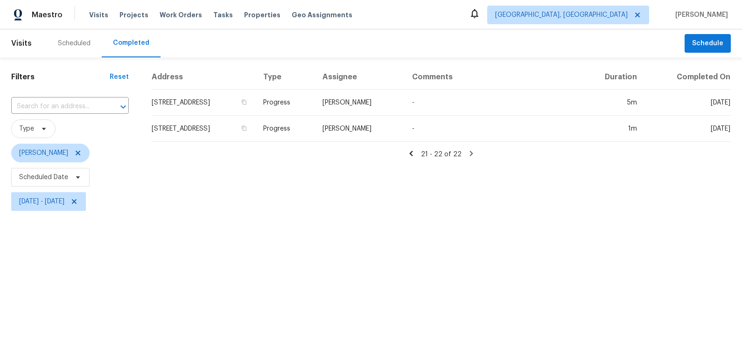
click at [415, 154] on icon at bounding box center [411, 153] width 8 height 8
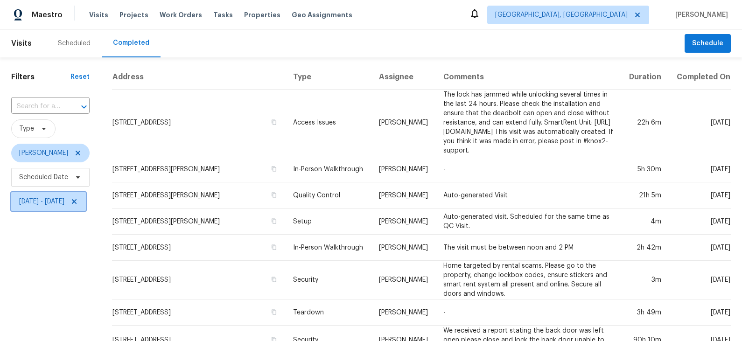
click at [39, 202] on span "Wed, Jan 01 - Mon, Mar 31" at bounding box center [41, 201] width 45 height 9
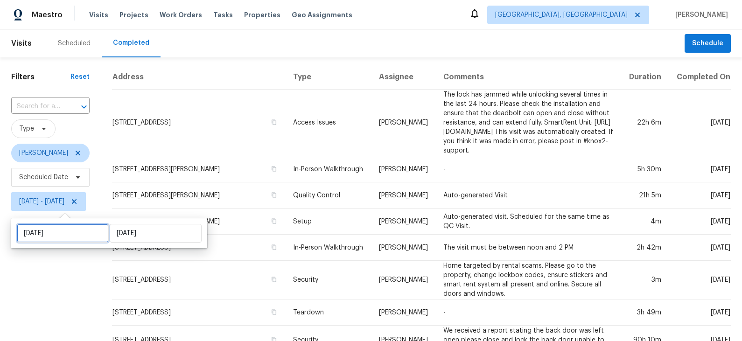
click at [65, 236] on input "Wed, Jan 01" at bounding box center [63, 233] width 92 height 19
select select "2025"
select select "1"
select select "2025"
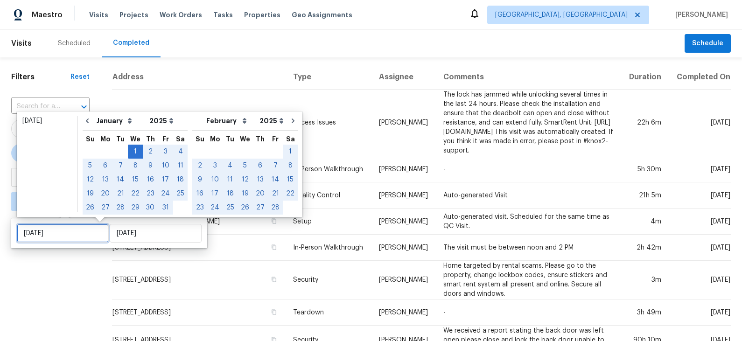
type input "Wed, Jan 01"
click at [289, 122] on icon "Go to next month" at bounding box center [292, 120] width 7 height 7
select select "1"
select select "2"
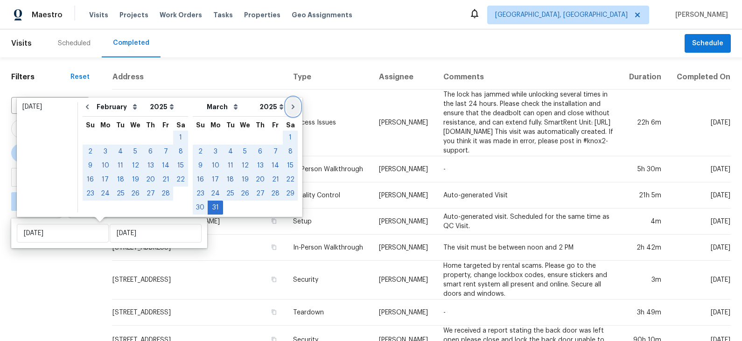
click at [289, 105] on icon "Go to next month" at bounding box center [292, 106] width 7 height 7
select select "2"
select select "3"
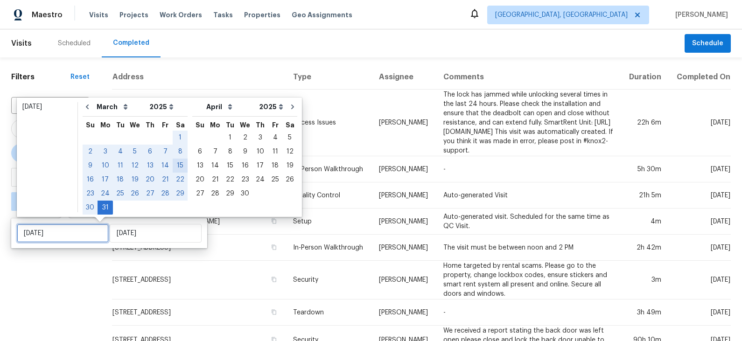
type input "Tue, Apr 01"
type input "Wed, Jan 01"
type input "Mon, Mar 31"
type input "Sun, Apr 13"
type input "Wed, Jan 01"
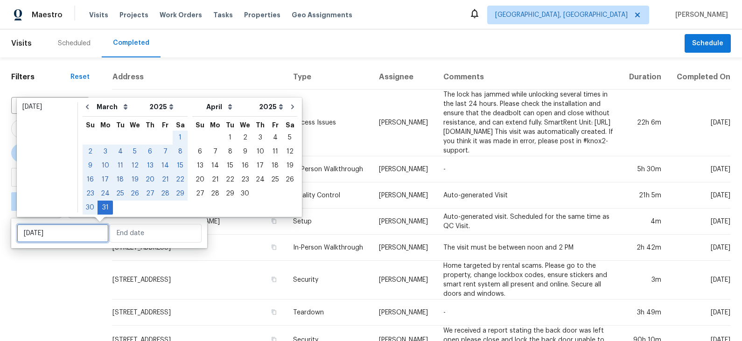
type input "Mon, Mar 31"
type input "Tue, Apr 01"
click at [224, 133] on div "1" at bounding box center [230, 137] width 15 height 13
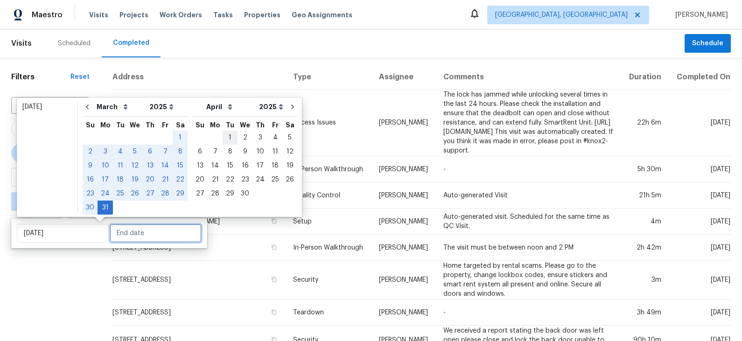
type input "Tue, Apr 01"
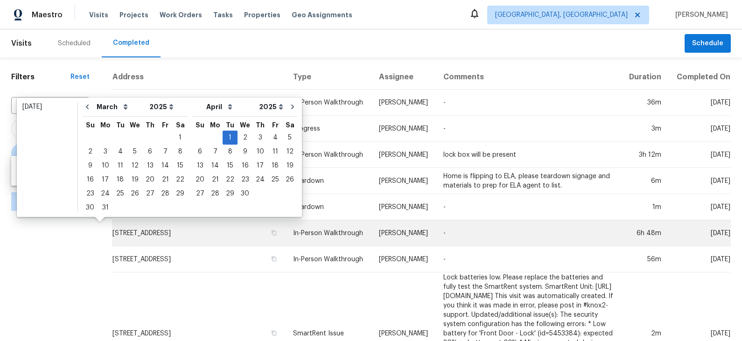
type input "Sun, Apr 06"
type input "Sat, Mar 15"
type input "Tue, Apr 01"
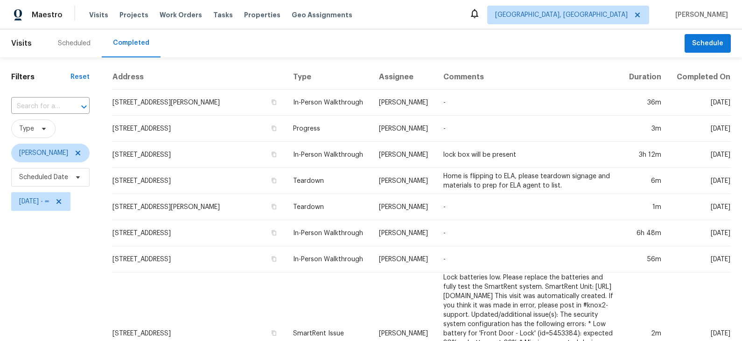
click at [45, 204] on span "Tue, Apr 01 - ∞" at bounding box center [34, 201] width 30 height 9
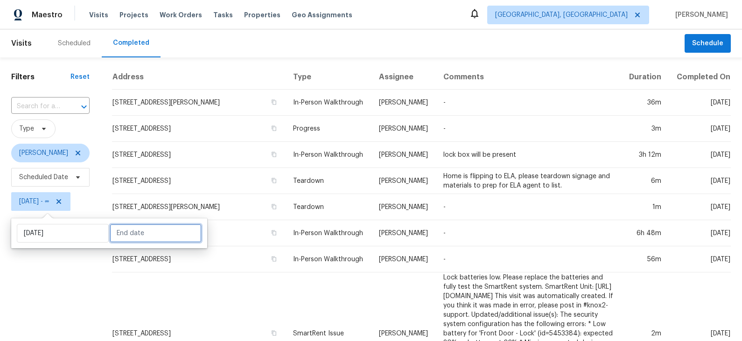
click at [131, 236] on input "text" at bounding box center [156, 233] width 92 height 19
select select "3"
select select "2025"
select select "4"
select select "2025"
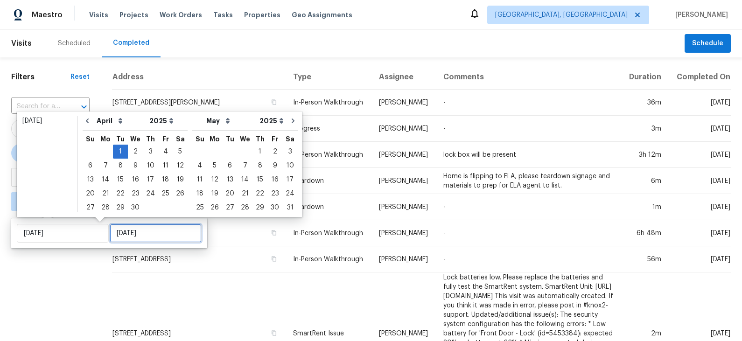
type input "Sun, May 04"
click at [289, 122] on icon "Go to next month" at bounding box center [292, 120] width 7 height 7
select select "4"
select select "5"
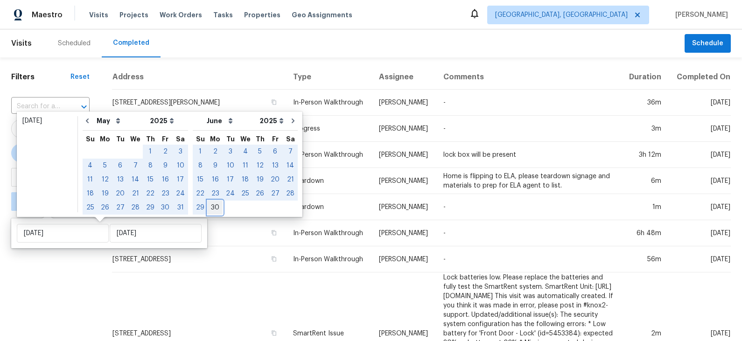
click at [212, 206] on div "30" at bounding box center [215, 207] width 15 height 13
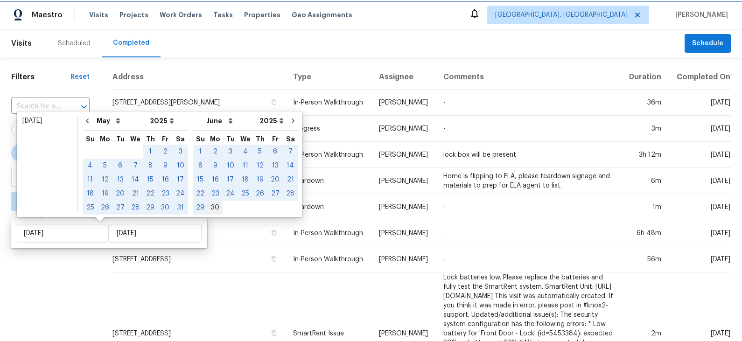
type input "Mon, Jun 30"
select select "3"
select select "4"
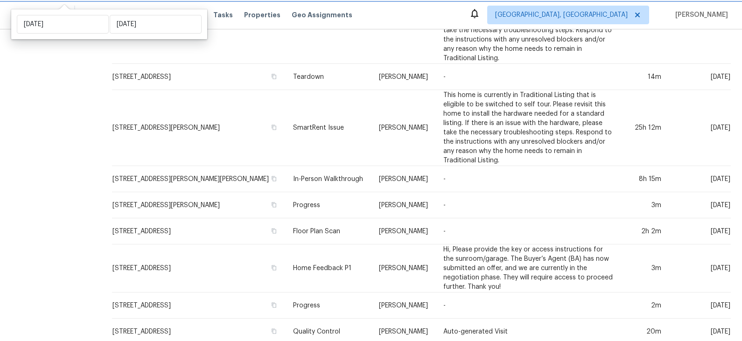
scroll to position [485, 0]
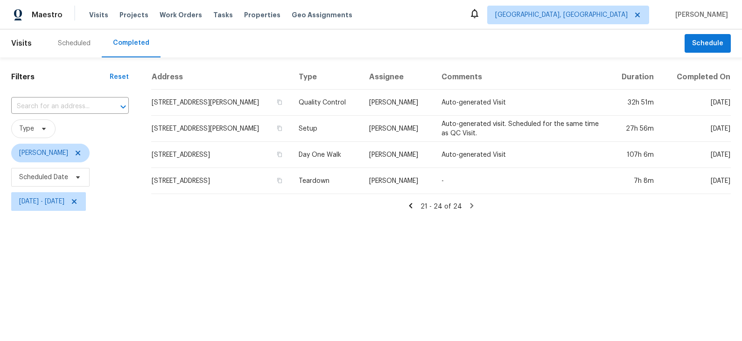
click at [412, 207] on icon at bounding box center [410, 205] width 3 height 5
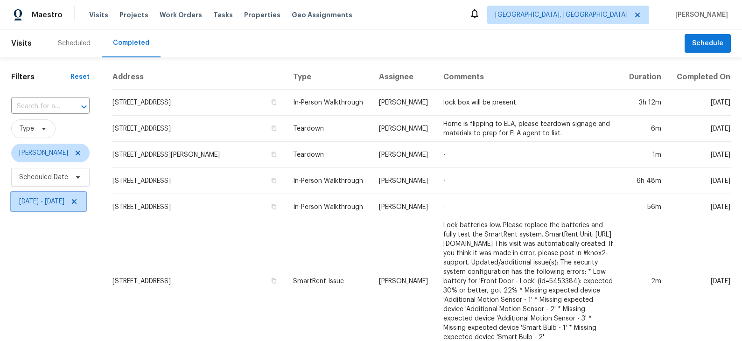
click at [49, 203] on span "Tue, Apr 01 - Mon, Jun 30" at bounding box center [41, 201] width 45 height 9
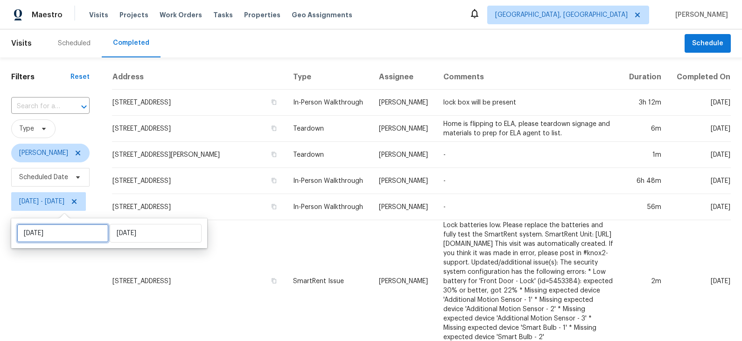
click at [61, 230] on input "Tue, Apr 01" at bounding box center [63, 233] width 92 height 19
select select "3"
select select "2025"
select select "4"
select select "2025"
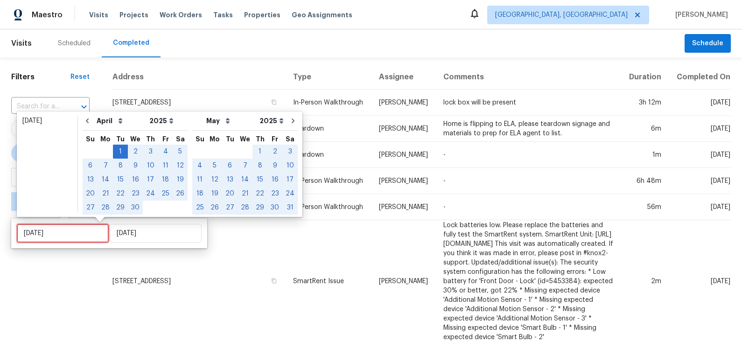
type input "Tue, Apr 01"
click at [289, 118] on icon "Go to next month" at bounding box center [292, 120] width 7 height 7
select select "4"
select select "5"
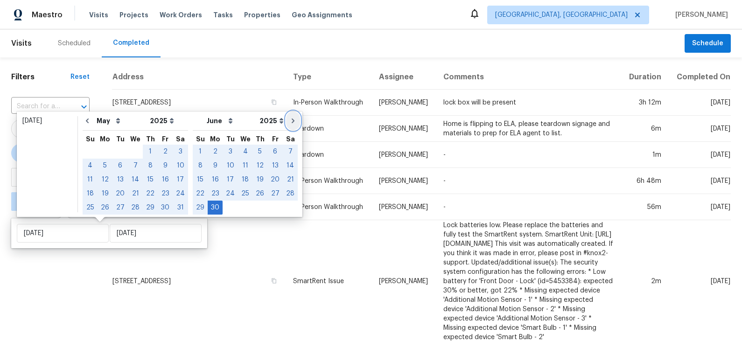
click at [289, 118] on icon "Go to next month" at bounding box center [292, 120] width 7 height 7
select select "5"
select select "6"
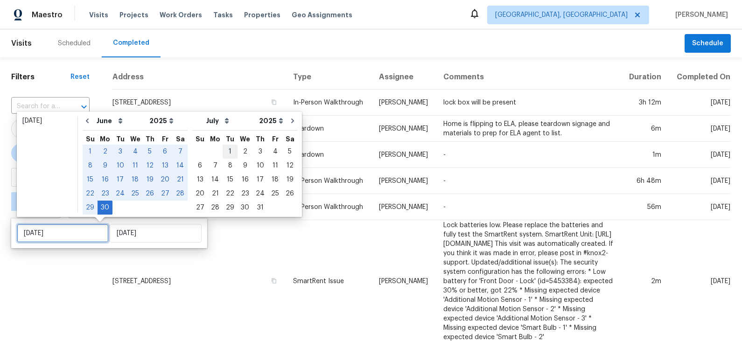
type input "Tue, Jul 01"
click at [225, 148] on div "1" at bounding box center [230, 151] width 15 height 13
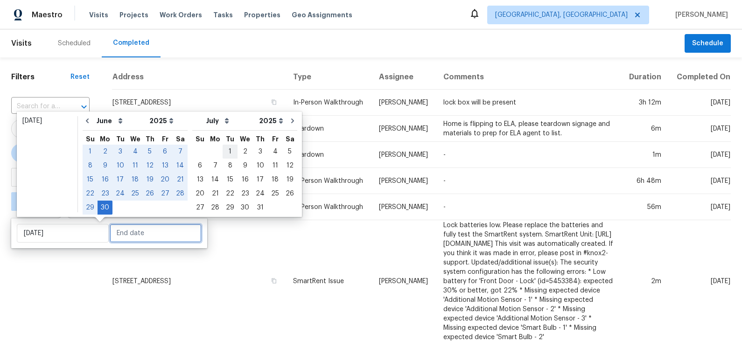
type input "Tue, Jul 01"
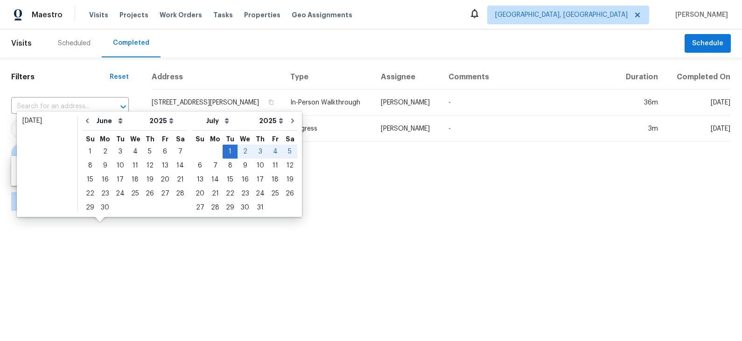
type input "Mon, Jun 30"
type input "Sat, Jun 28"
type input "Tue, Jul 01"
click at [106, 214] on html "Maestro Visits Projects Work Orders Tasks Properties Geo Assignments Prescott, …" at bounding box center [371, 107] width 742 height 214
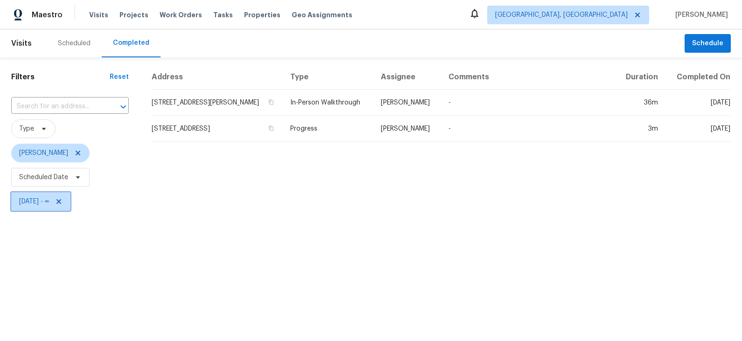
click at [47, 203] on span "Tue, Jul 01 - ∞" at bounding box center [34, 201] width 30 height 9
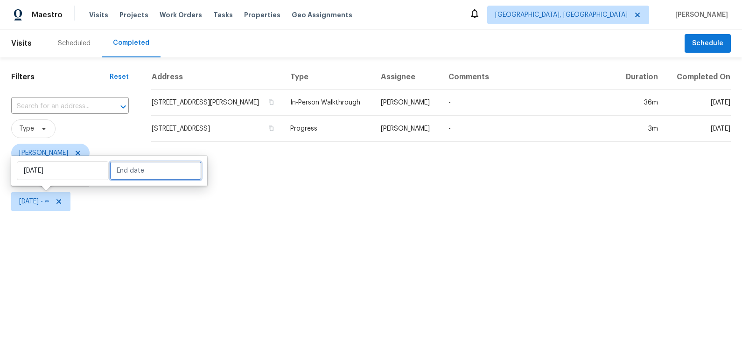
click at [141, 171] on input "text" at bounding box center [156, 171] width 92 height 19
select select "6"
select select "2025"
select select "7"
select select "2025"
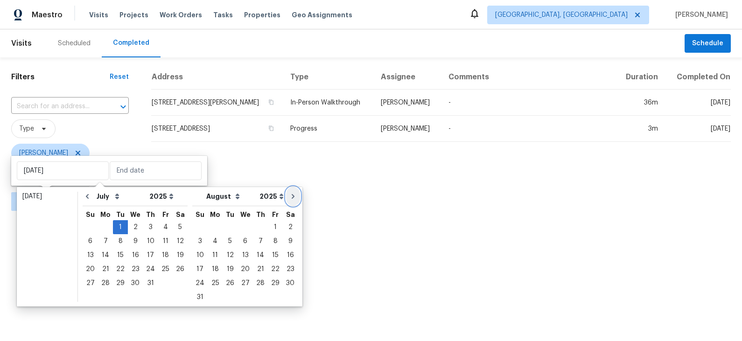
click at [292, 198] on icon "Go to next month" at bounding box center [293, 196] width 3 height 5
select select "7"
select select "8"
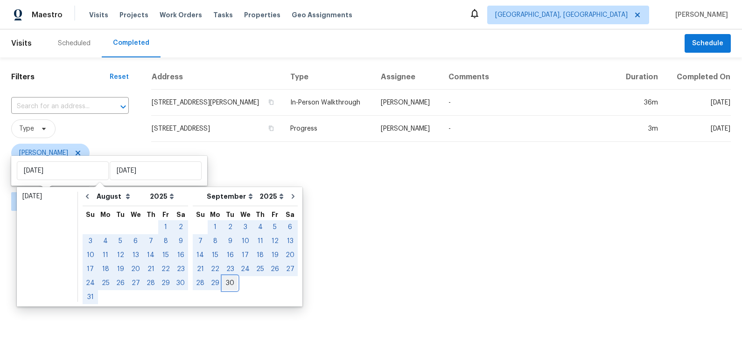
click at [223, 282] on div "30" at bounding box center [230, 283] width 15 height 13
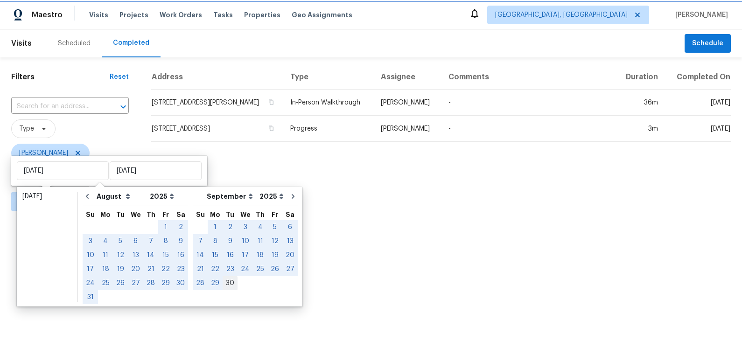
type input "Tue, Sep 30"
select select "6"
select select "7"
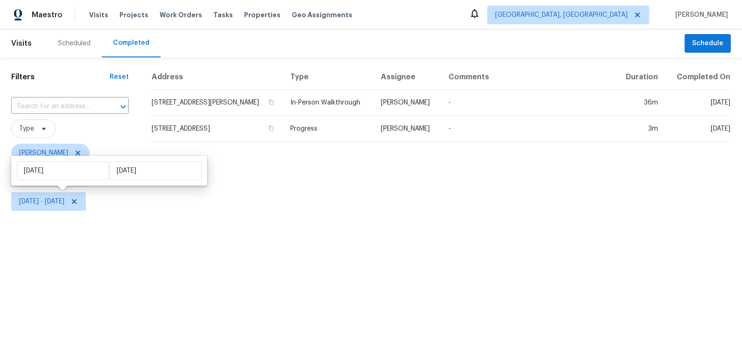
click at [76, 214] on html "Maestro Visits Projects Work Orders Tasks Properties Geo Assignments Prescott, …" at bounding box center [371, 107] width 742 height 214
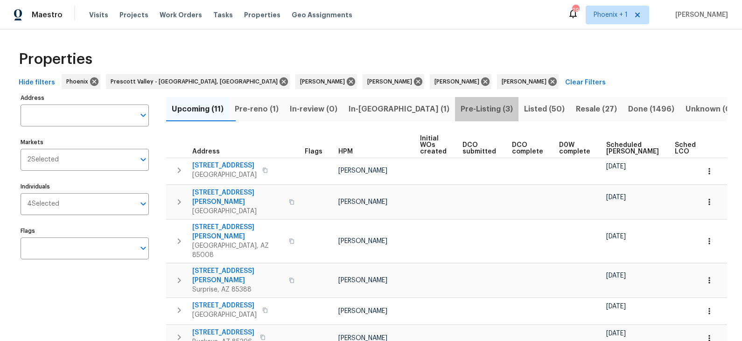
click at [461, 108] on span "Pre-Listing (3)" at bounding box center [487, 109] width 52 height 13
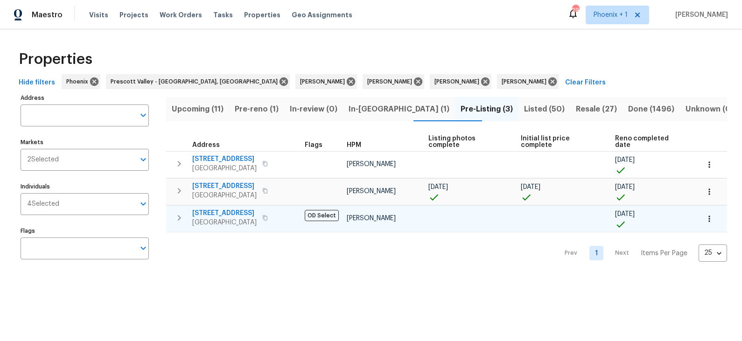
click at [268, 215] on icon "button" at bounding box center [265, 218] width 6 height 6
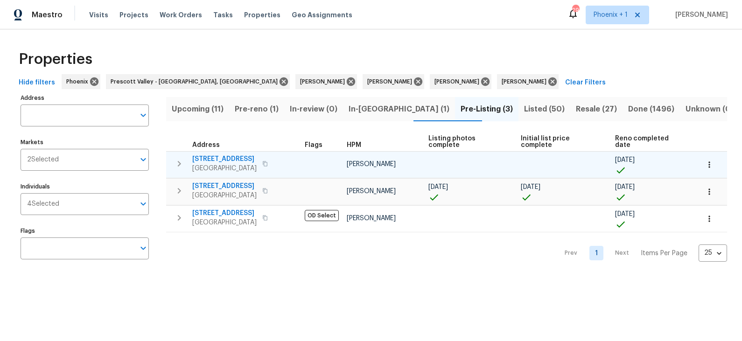
click at [242, 155] on span "12406 W Rosewood Dr" at bounding box center [224, 159] width 64 height 9
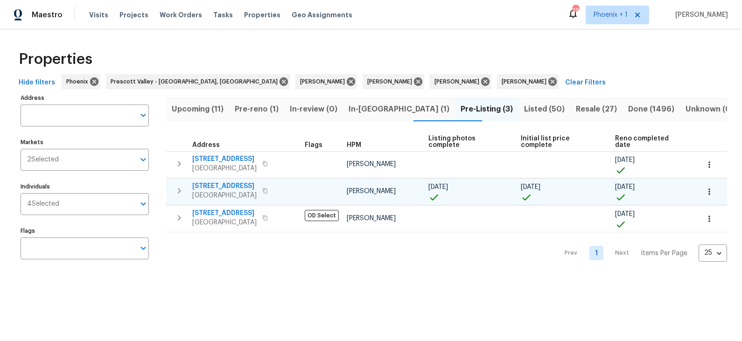
click at [232, 182] on span "10414 W Sun City Blvd" at bounding box center [224, 186] width 64 height 9
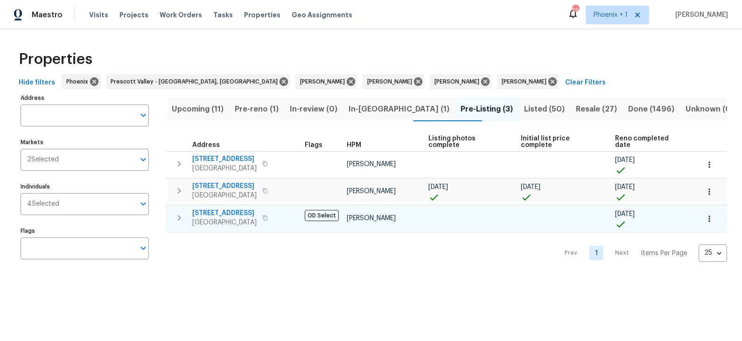
click at [228, 209] on span "13433 N Emberwood Dr" at bounding box center [224, 213] width 64 height 9
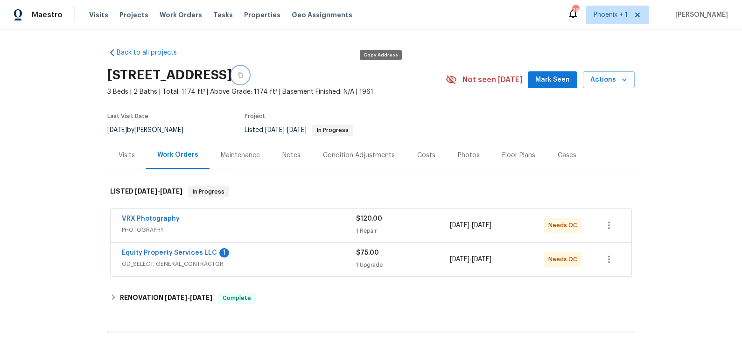
click at [249, 75] on button "button" at bounding box center [240, 75] width 17 height 17
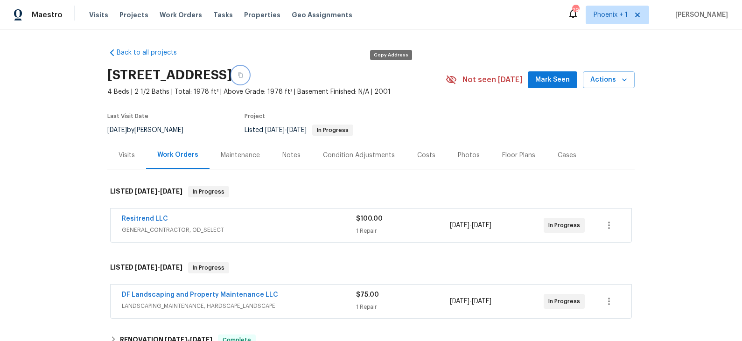
click at [243, 73] on icon "button" at bounding box center [240, 75] width 5 height 5
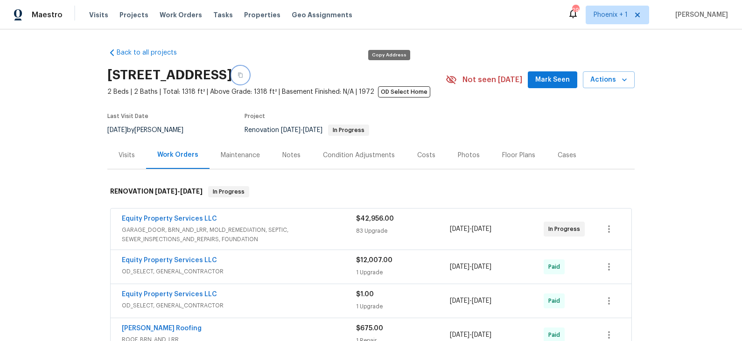
click at [243, 77] on icon "button" at bounding box center [240, 75] width 5 height 5
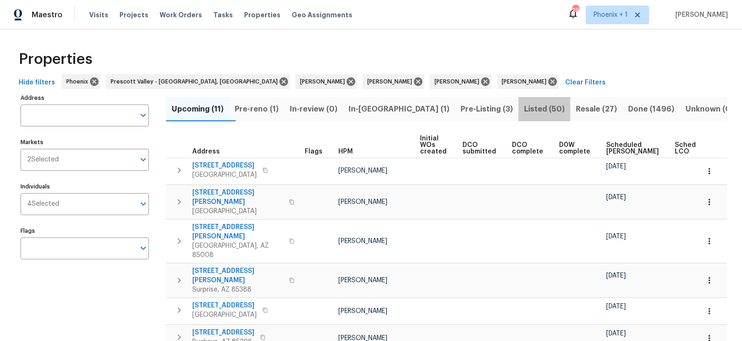
click at [524, 109] on span "Listed (50)" at bounding box center [544, 109] width 41 height 13
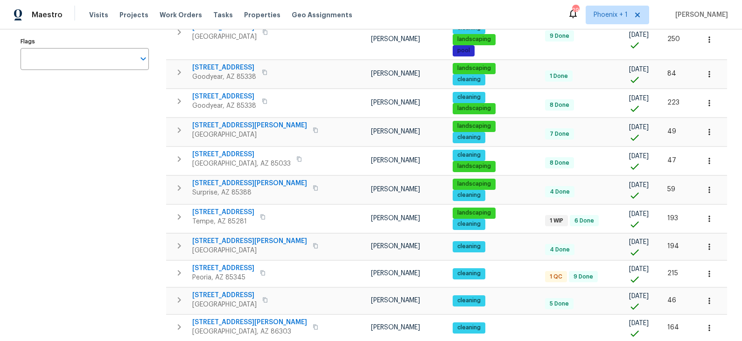
scroll to position [192, 0]
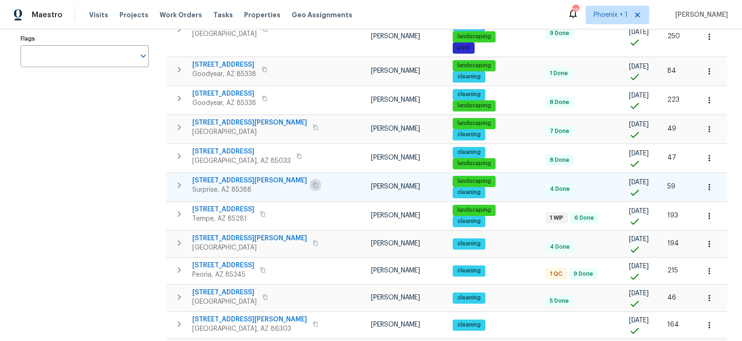
click at [313, 183] on icon "button" at bounding box center [316, 186] width 6 height 6
